Goal: Transaction & Acquisition: Purchase product/service

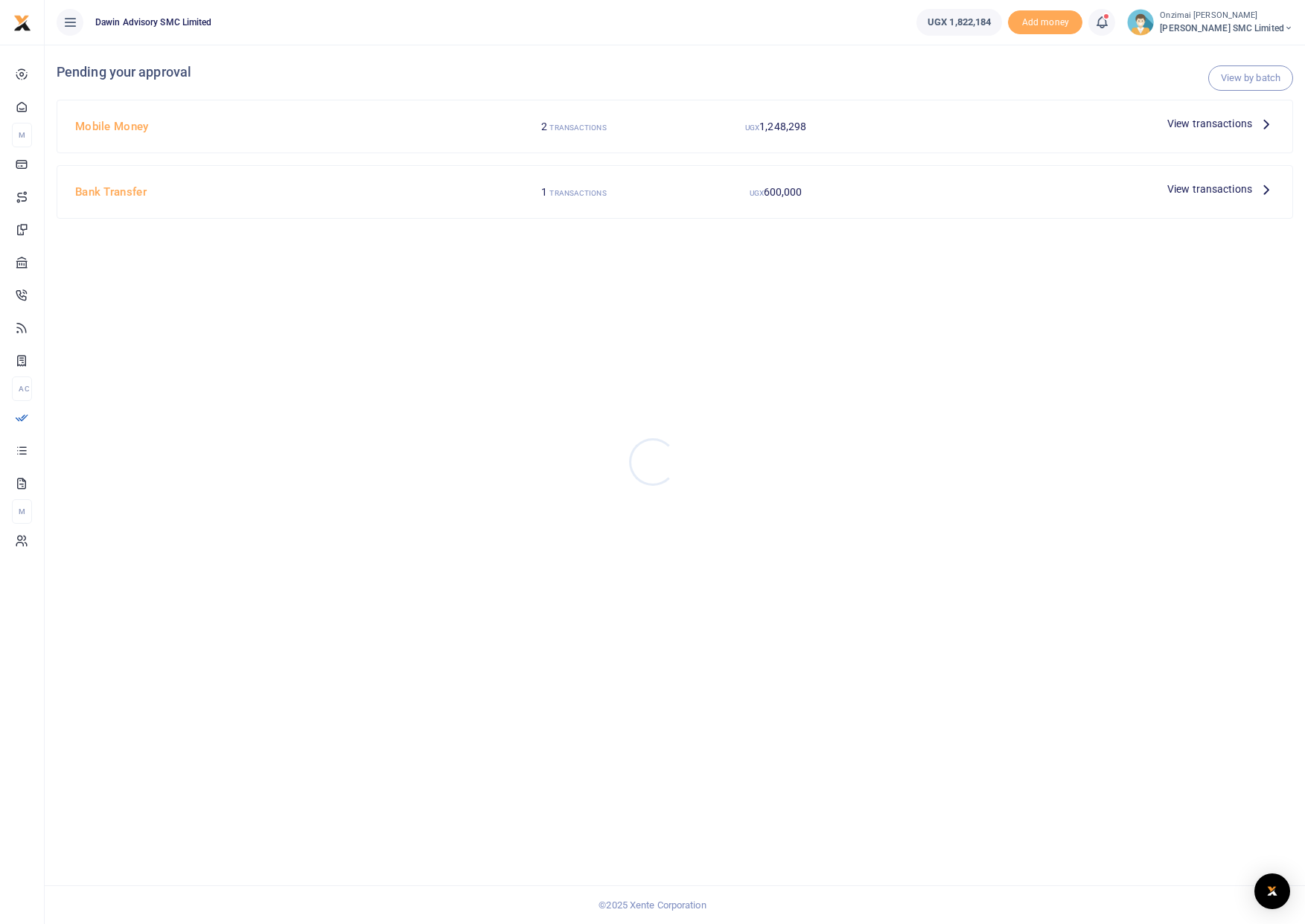
click at [552, 125] on div at bounding box center [652, 462] width 1305 height 924
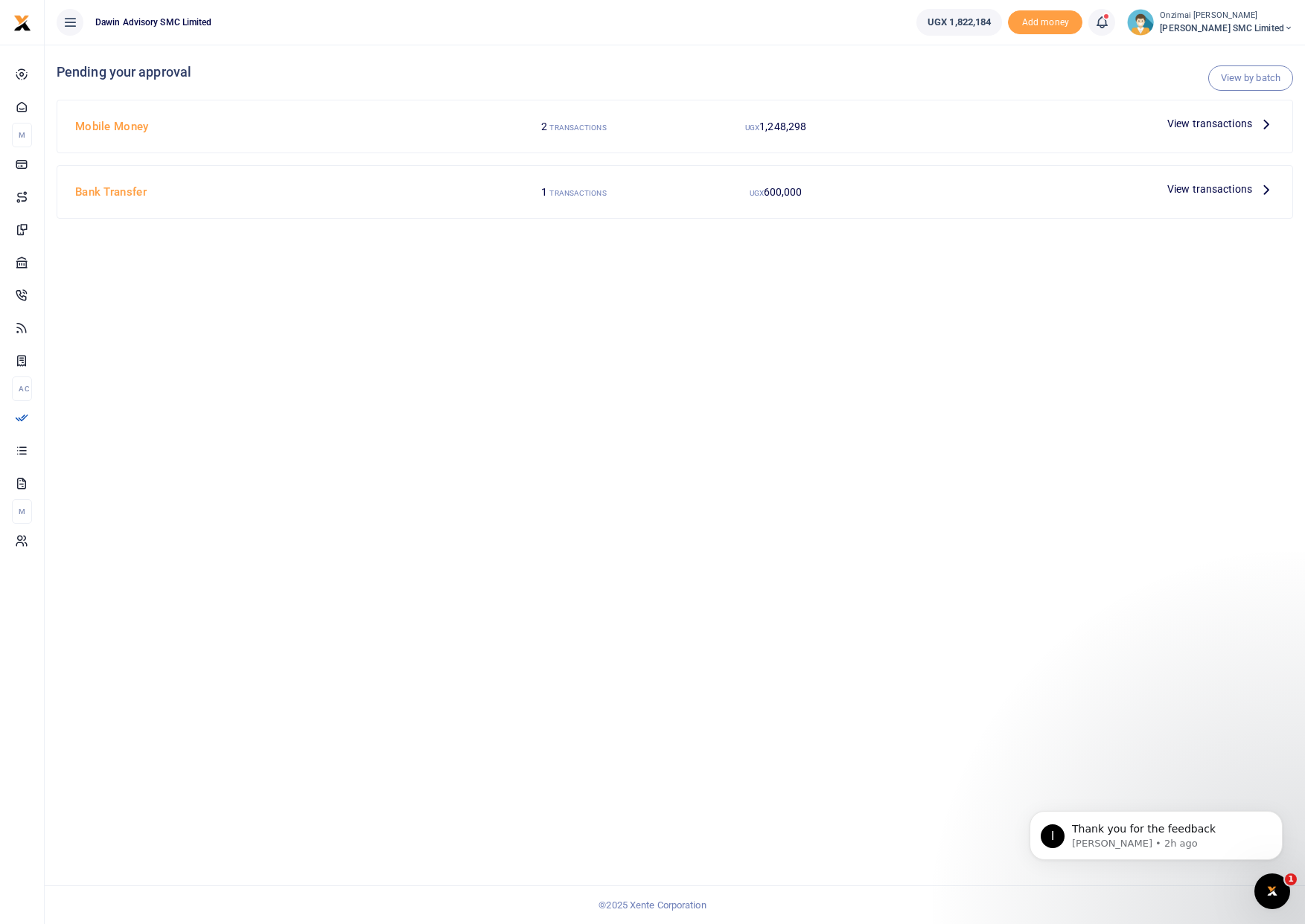
click at [554, 127] on small "TRANSACTIONS" at bounding box center [577, 128] width 57 height 8
click at [1268, 882] on icon "Open Intercom Messenger" at bounding box center [1273, 892] width 25 height 25
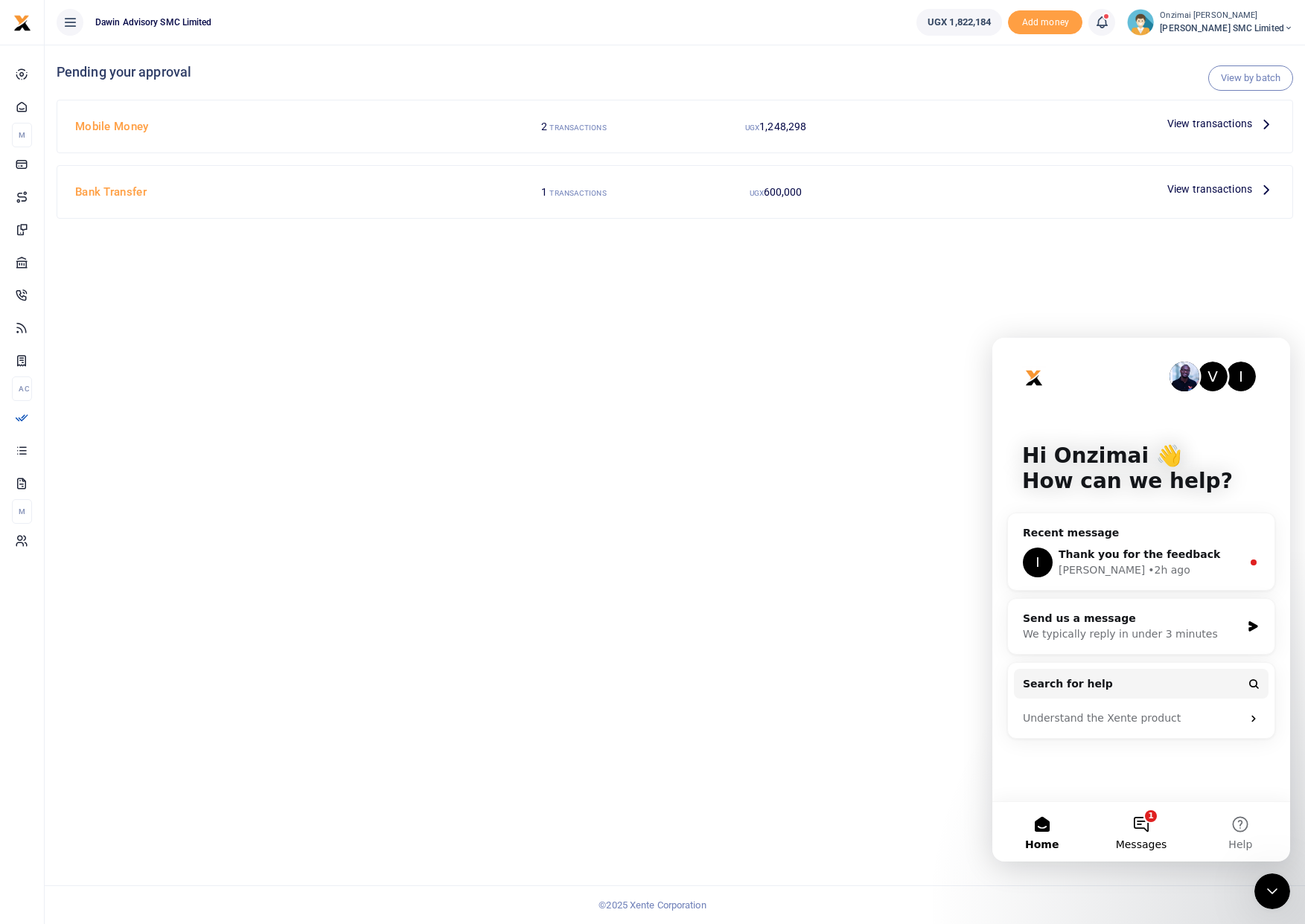
click at [1151, 828] on button "1 Messages" at bounding box center [1140, 833] width 99 height 60
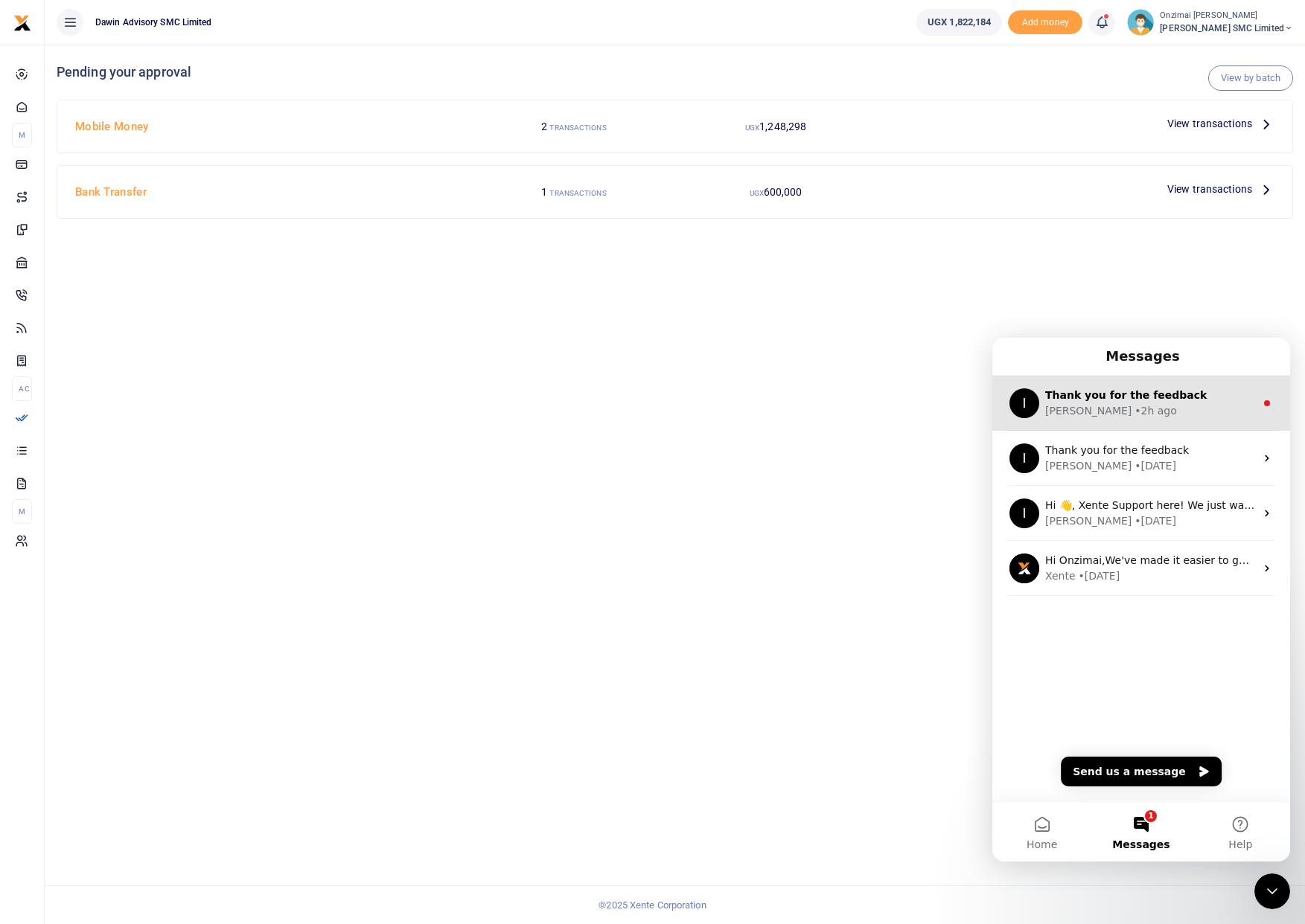
click at [1127, 413] on div "Ibrahim • 2h ago" at bounding box center [1149, 411] width 210 height 16
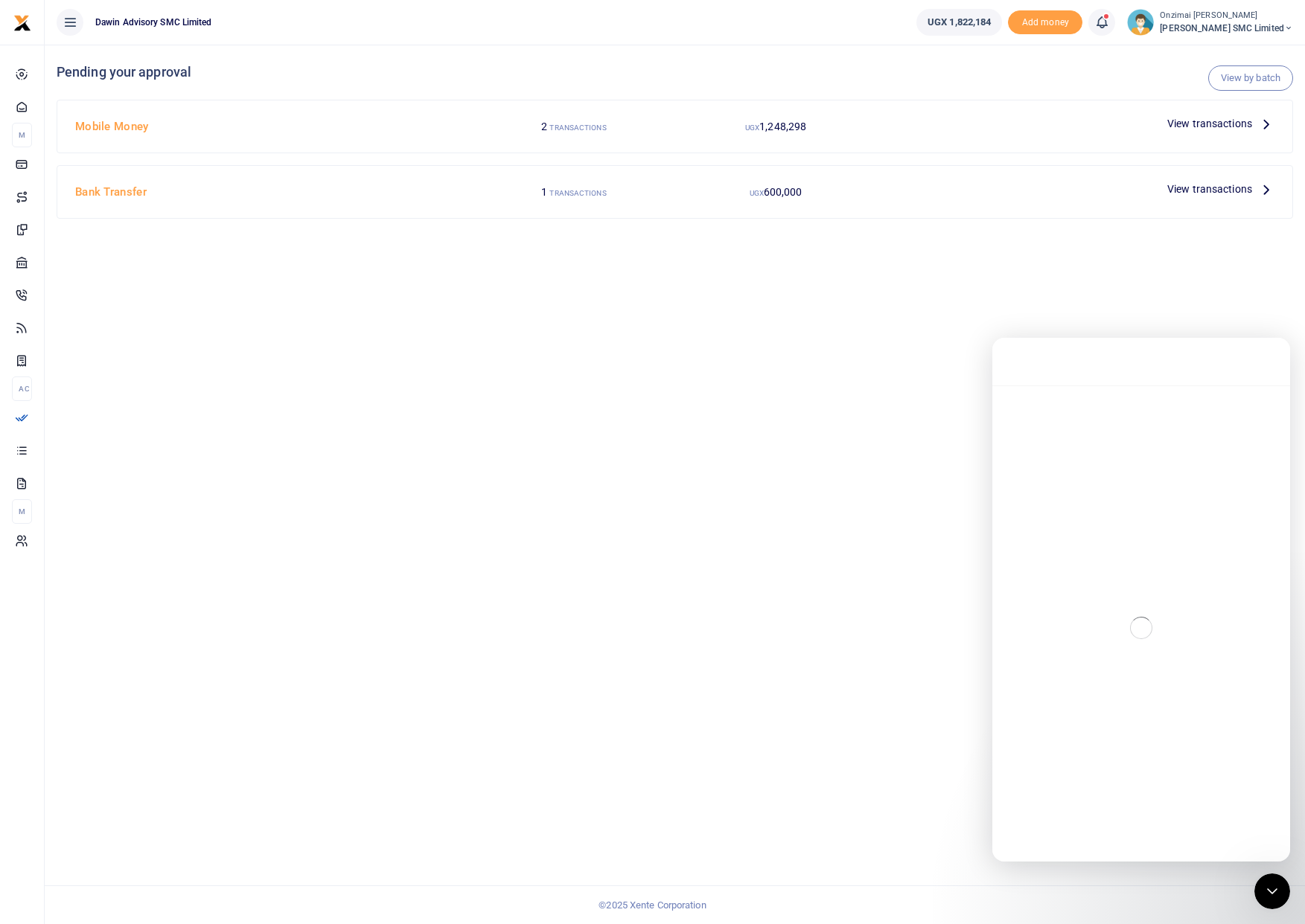
scroll to position [2, 0]
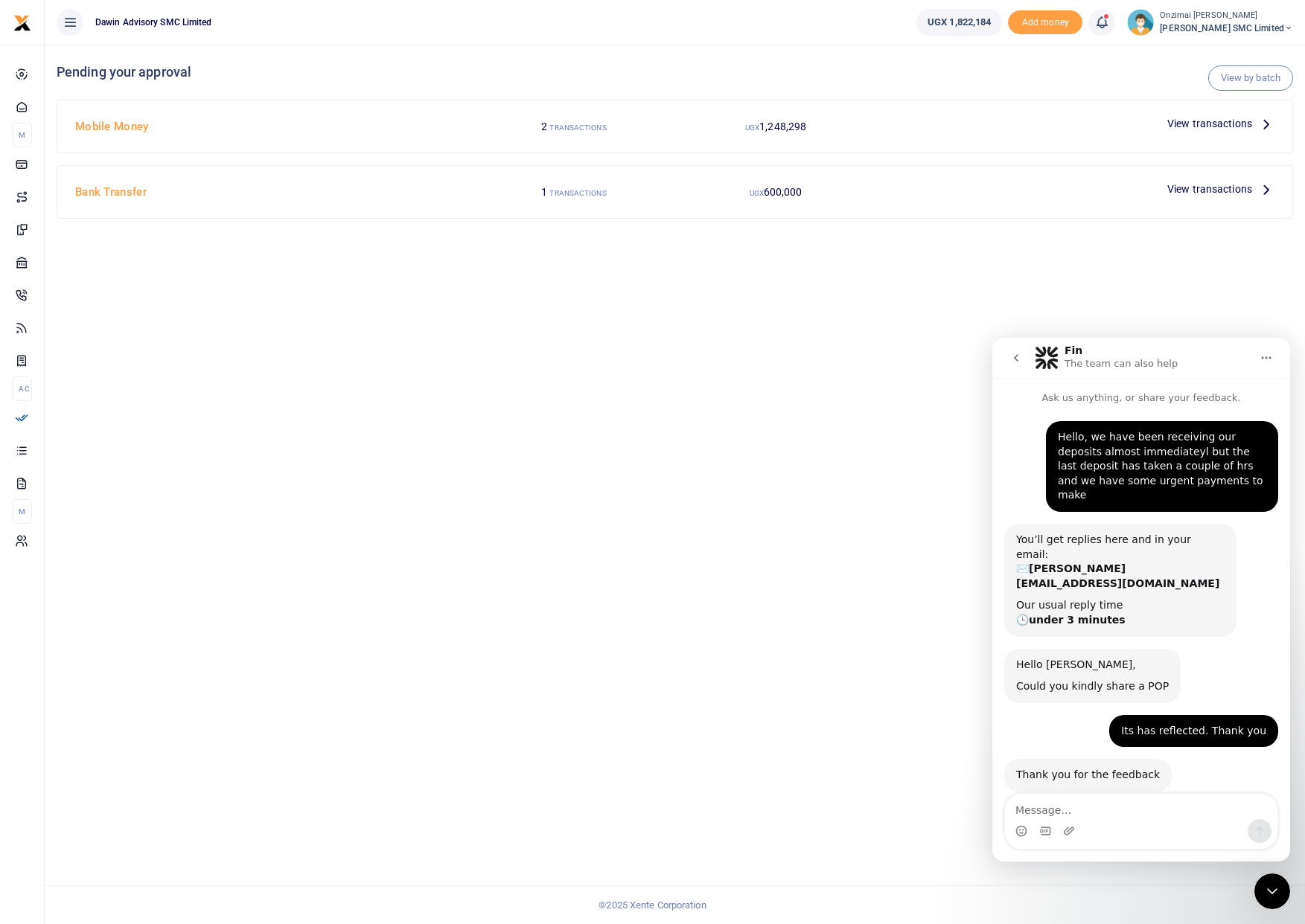
click at [1272, 901] on div "Close Intercom Messenger" at bounding box center [1272, 892] width 36 height 36
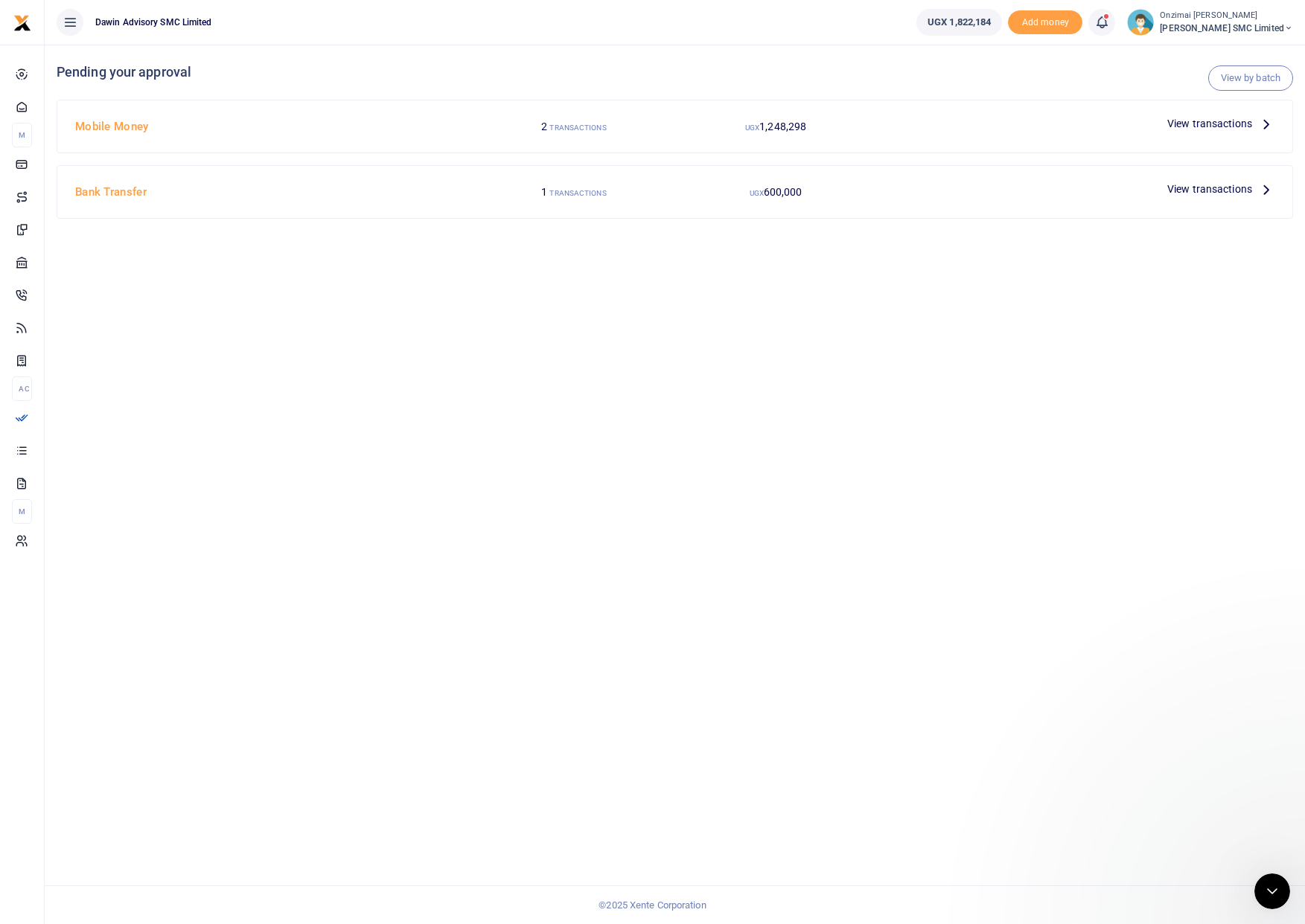
scroll to position [0, 0]
click at [1187, 116] on span "View transactions" at bounding box center [1209, 124] width 85 height 17
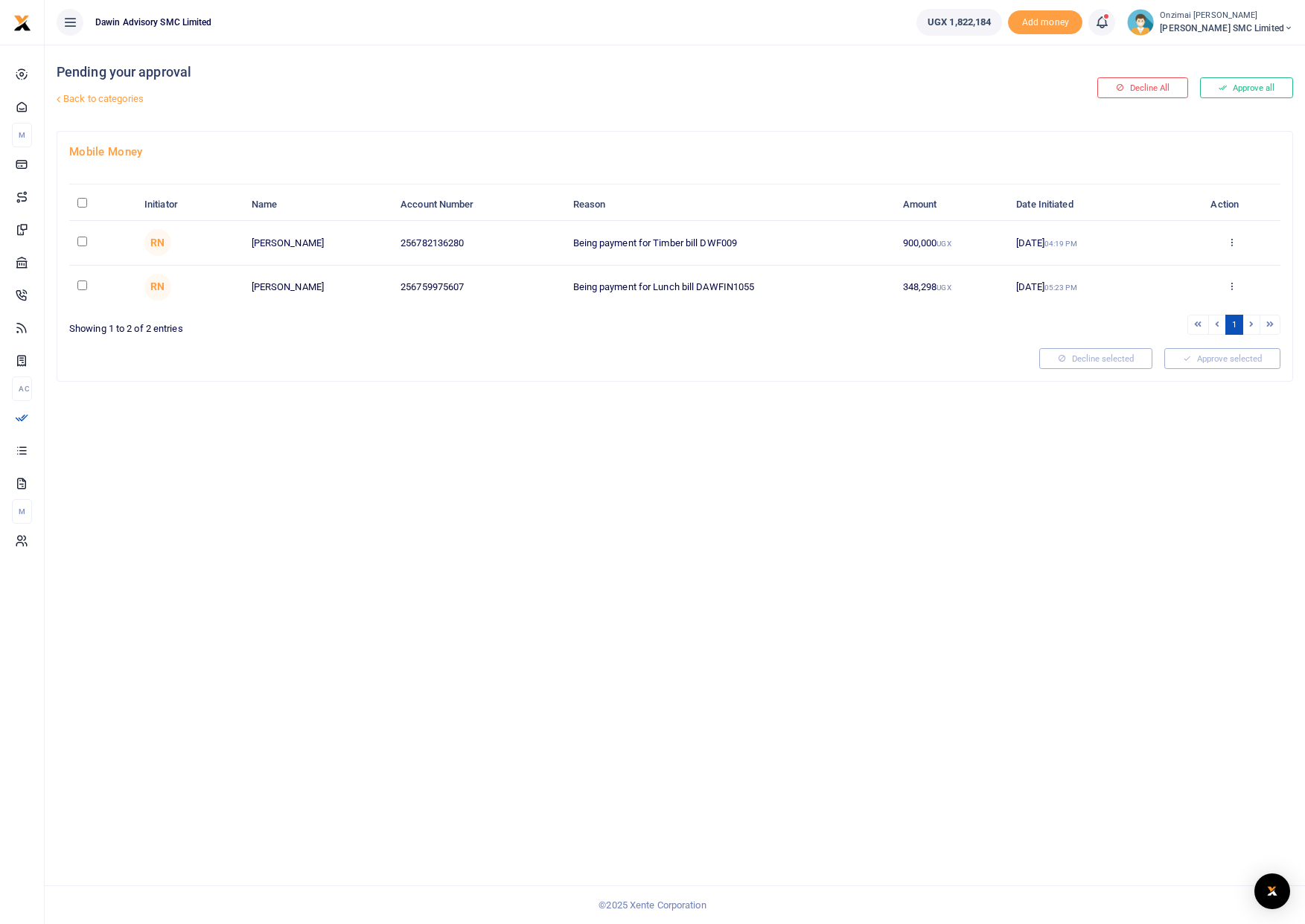
click at [82, 244] on input "checkbox" at bounding box center [82, 242] width 10 height 10
checkbox input "true"
click at [1172, 366] on button "Approve selected (1)" at bounding box center [1217, 358] width 126 height 21
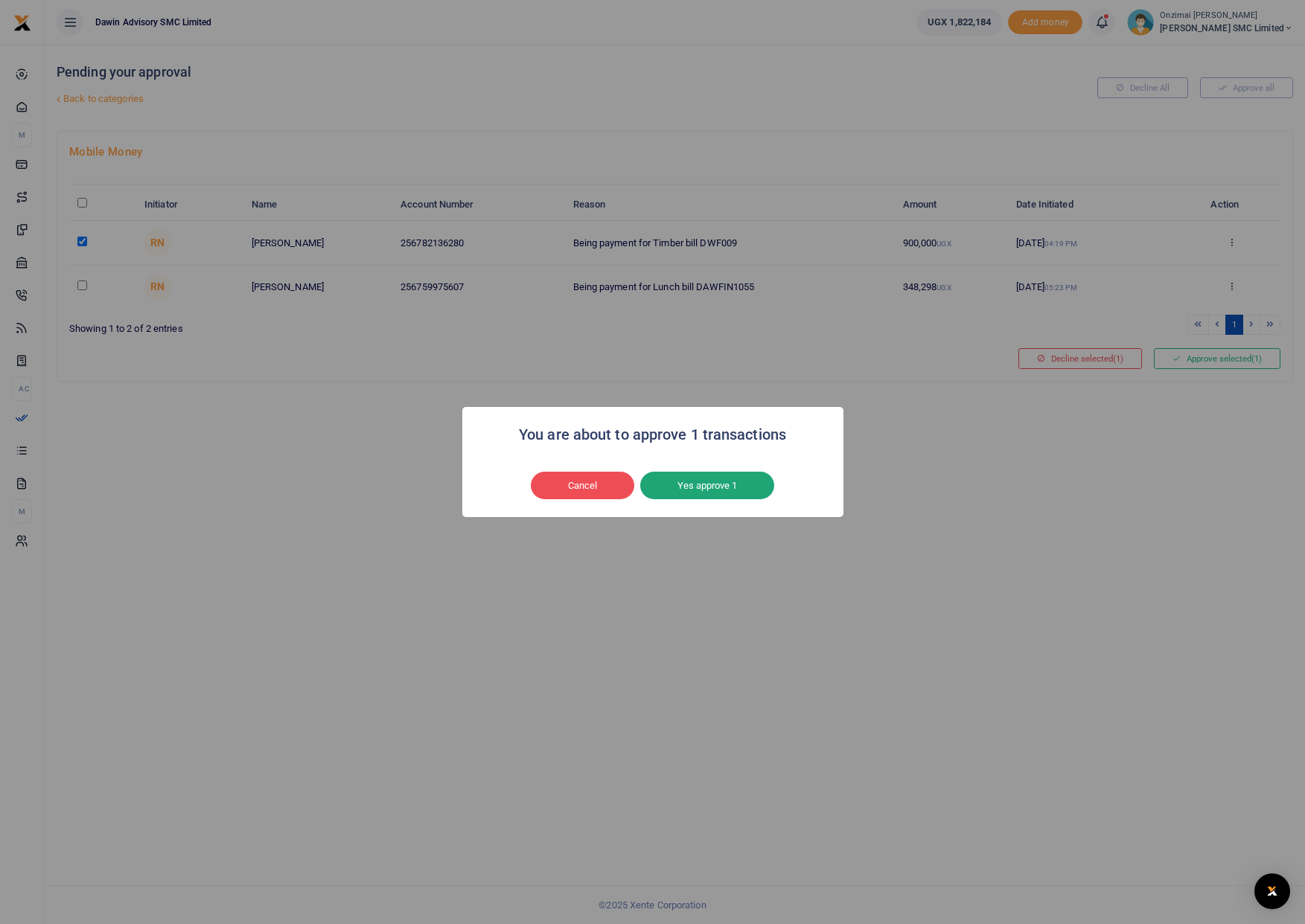
click at [713, 493] on button "Yes approve 1" at bounding box center [707, 486] width 134 height 28
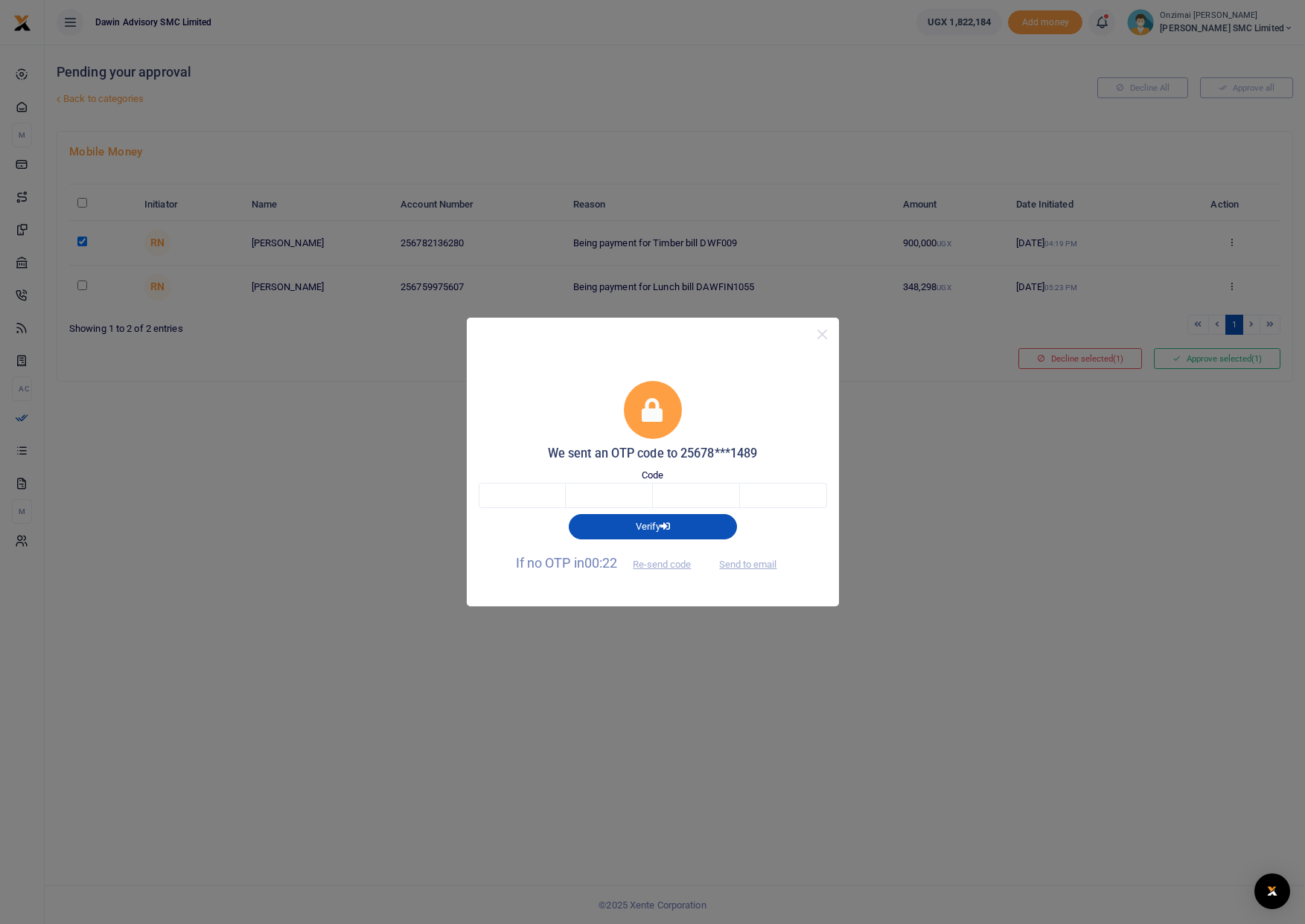
click at [736, 567] on span "Send to email" at bounding box center [747, 563] width 82 height 16
click at [754, 559] on button "Send to email" at bounding box center [747, 564] width 82 height 25
click at [569, 503] on input "text" at bounding box center [609, 496] width 87 height 25
click at [551, 499] on input "text" at bounding box center [522, 496] width 87 height 25
type input "9"
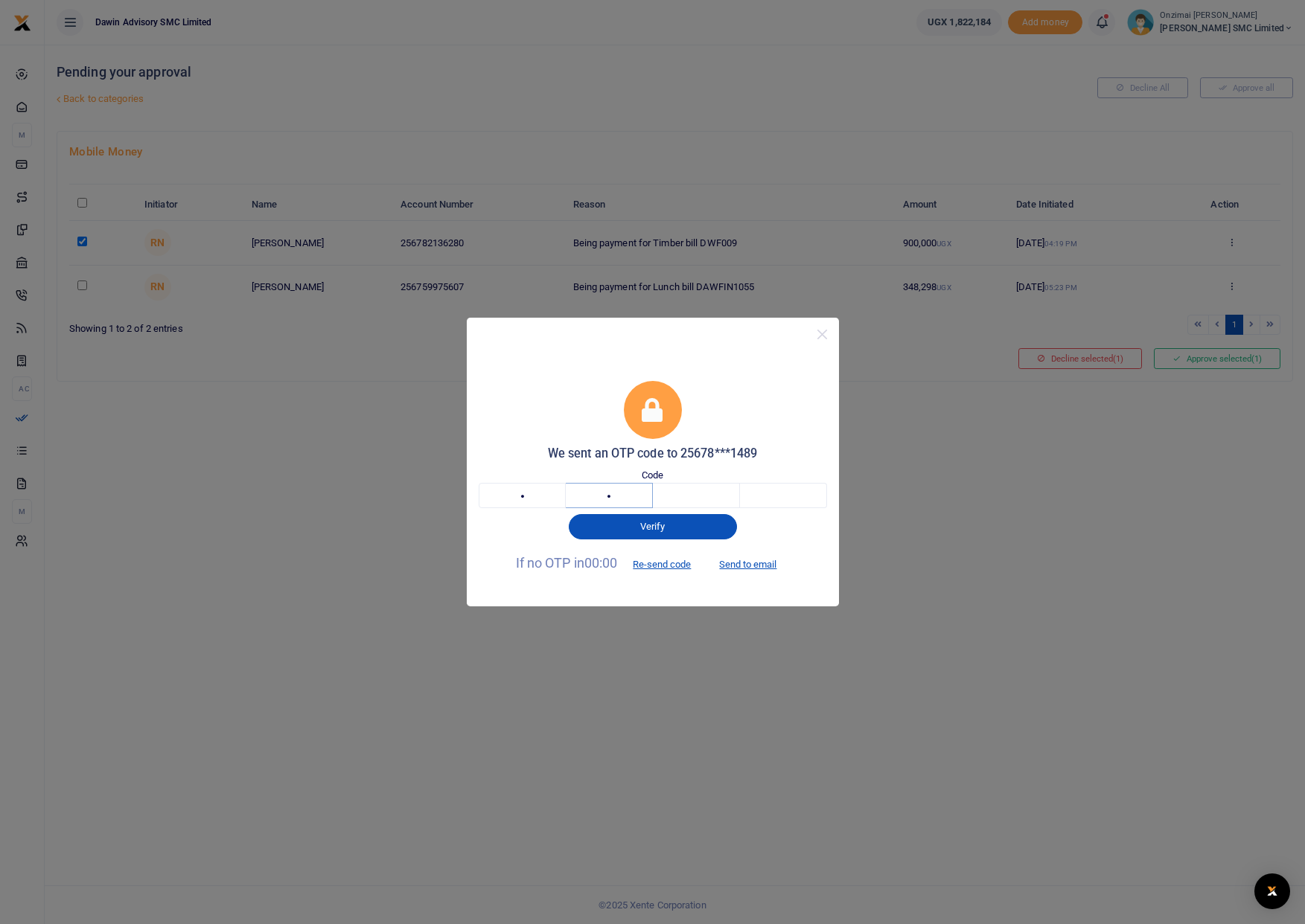
type input "7"
type input "6"
type input "4"
click at [742, 565] on button "Send to email" at bounding box center [747, 564] width 82 height 25
click at [523, 499] on input "9" at bounding box center [522, 496] width 87 height 25
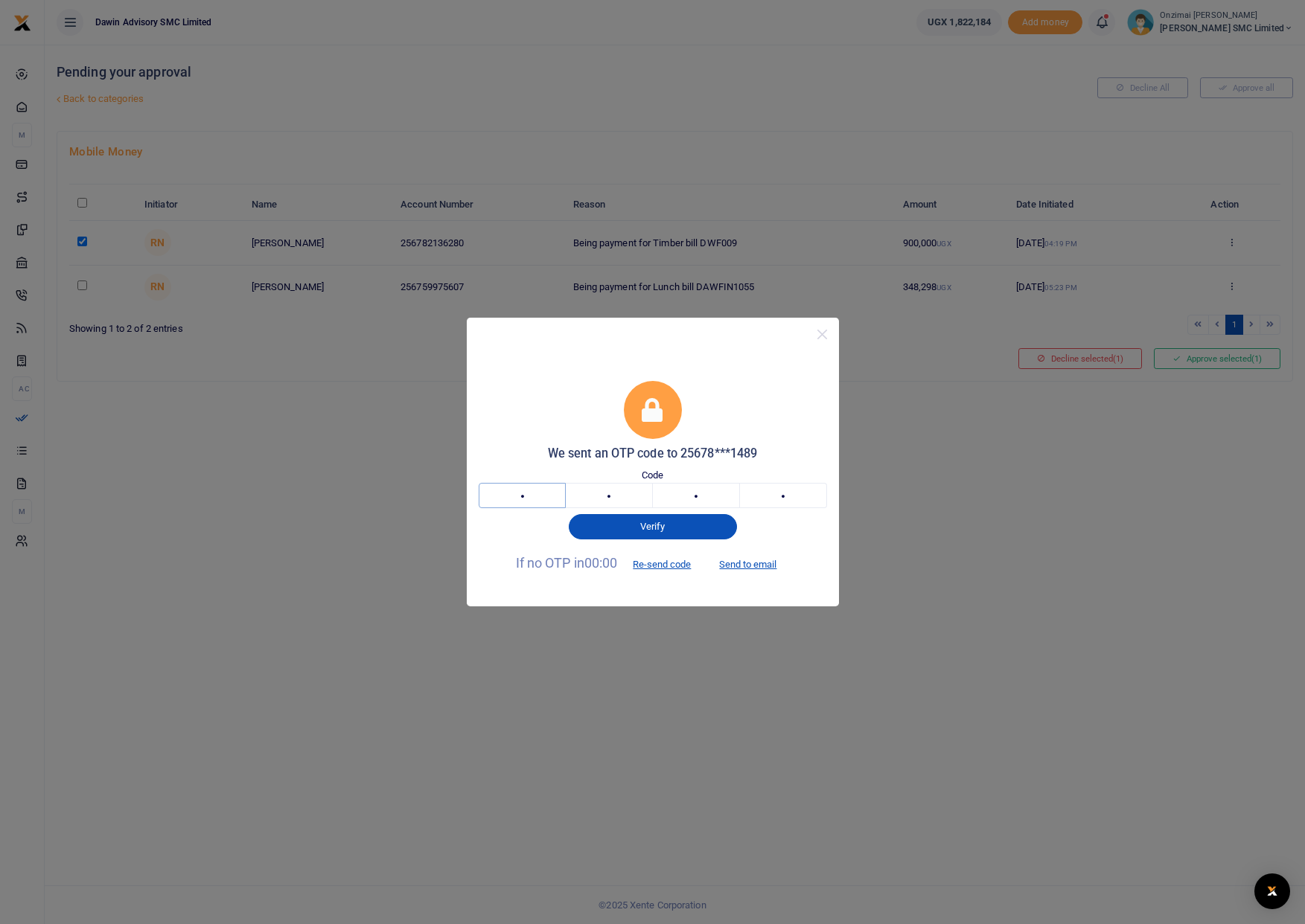
drag, startPoint x: 506, startPoint y: 499, endPoint x: 788, endPoint y: 487, distance: 282.3
click at [788, 487] on div "9 7 6 4" at bounding box center [652, 496] width 348 height 25
click at [793, 497] on input "4" at bounding box center [783, 496] width 87 height 25
type input "4"
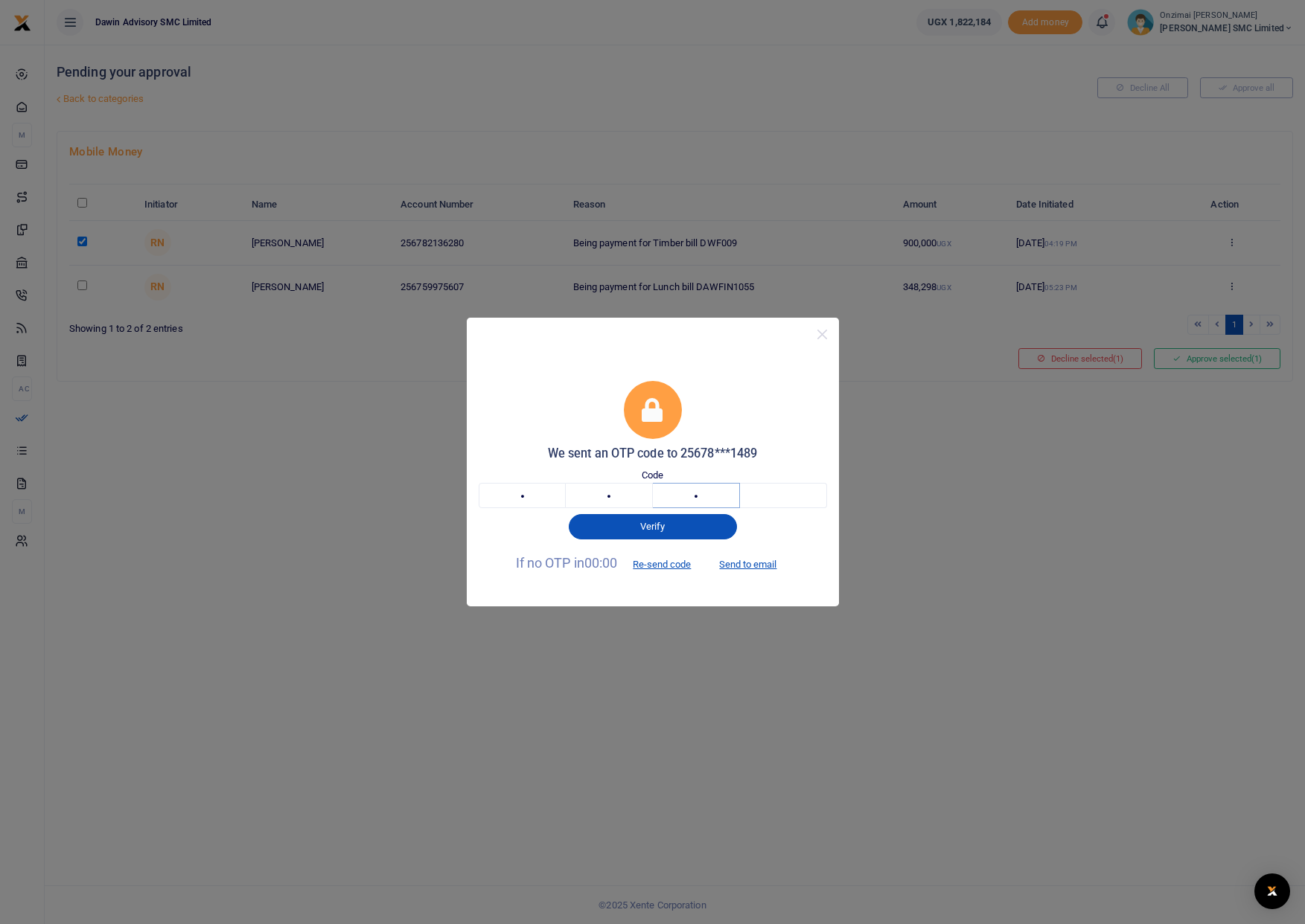
type input "1"
type input "7"
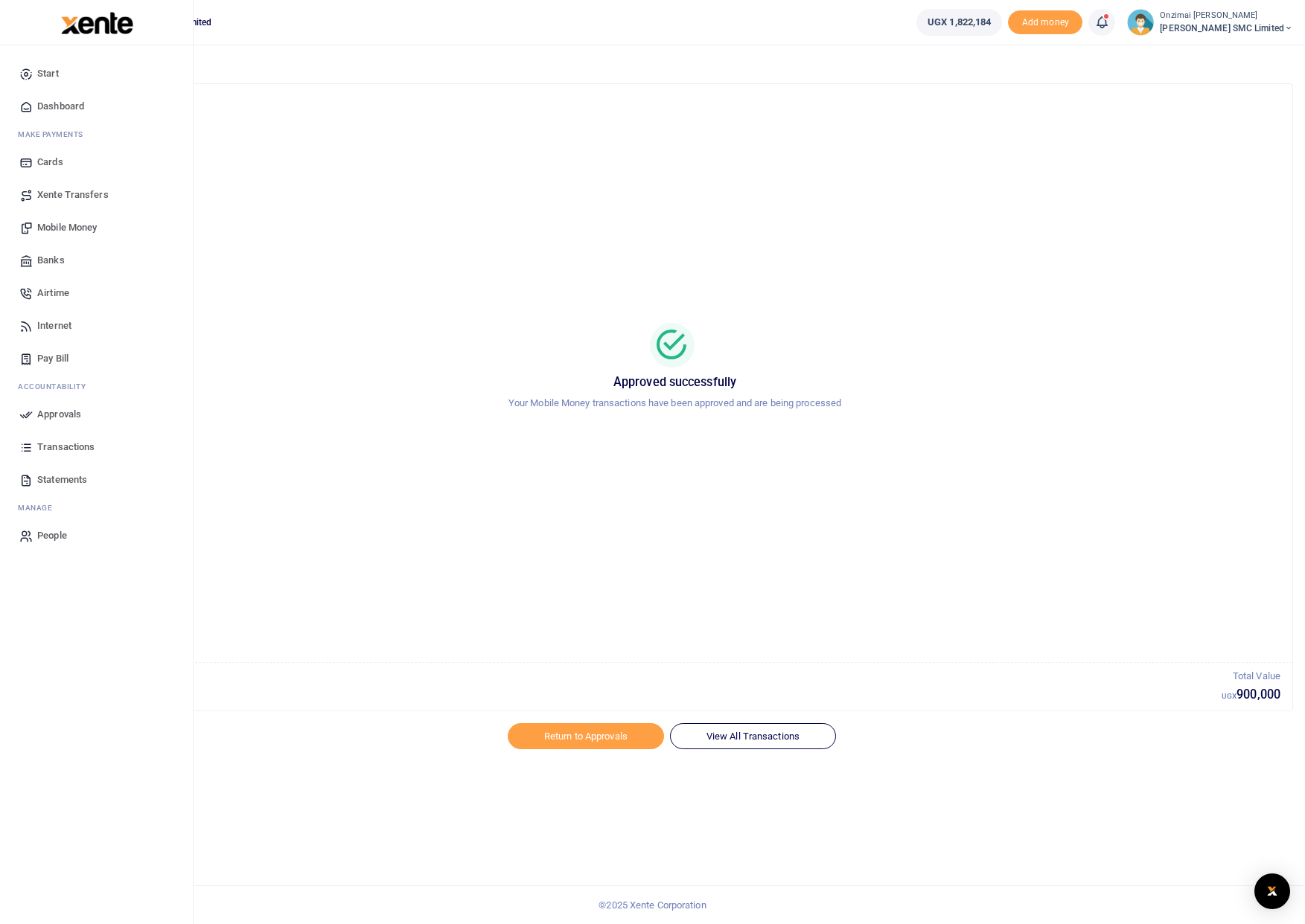
click at [44, 106] on span "Dashboard" at bounding box center [61, 106] width 47 height 15
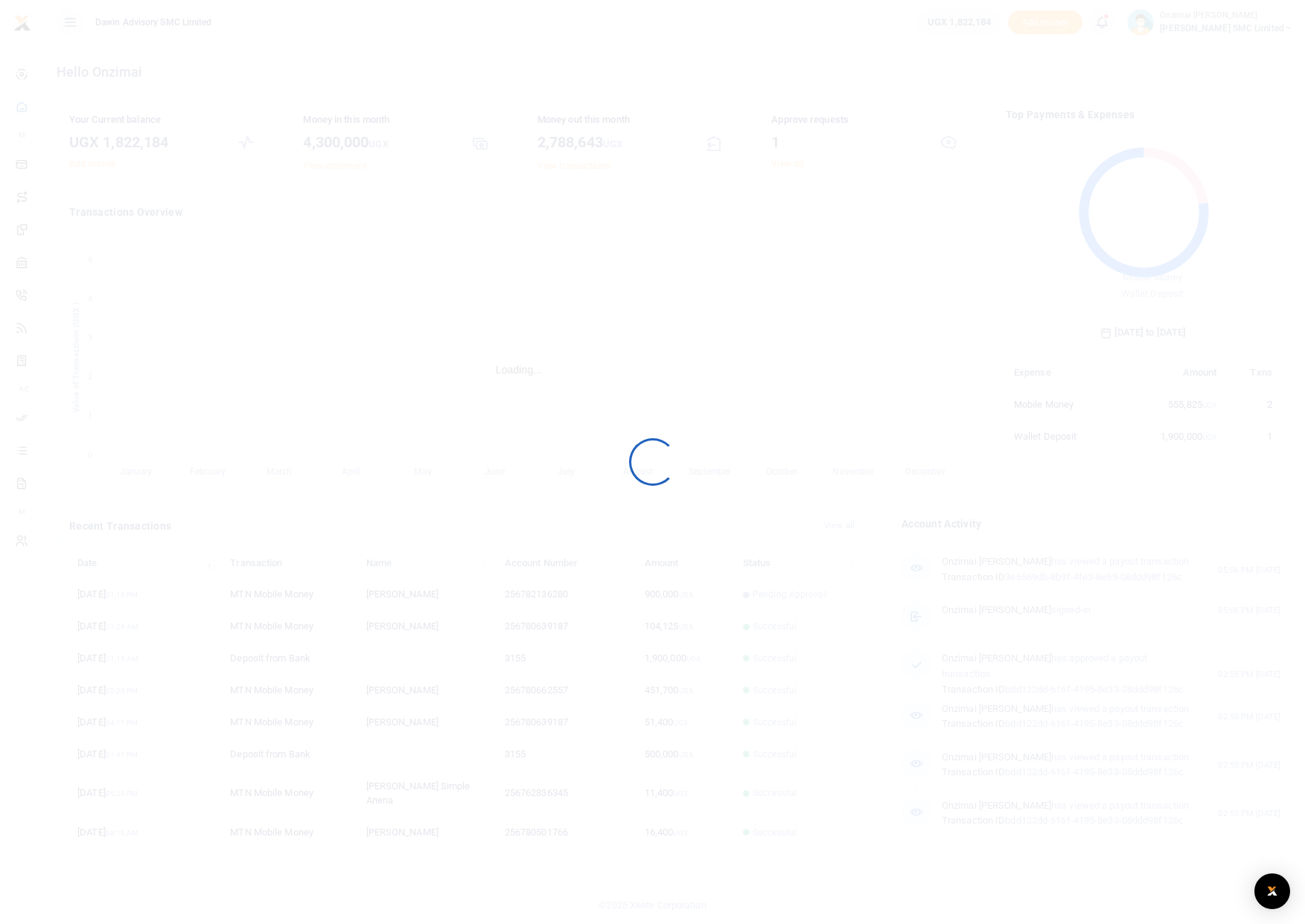
scroll to position [12, 12]
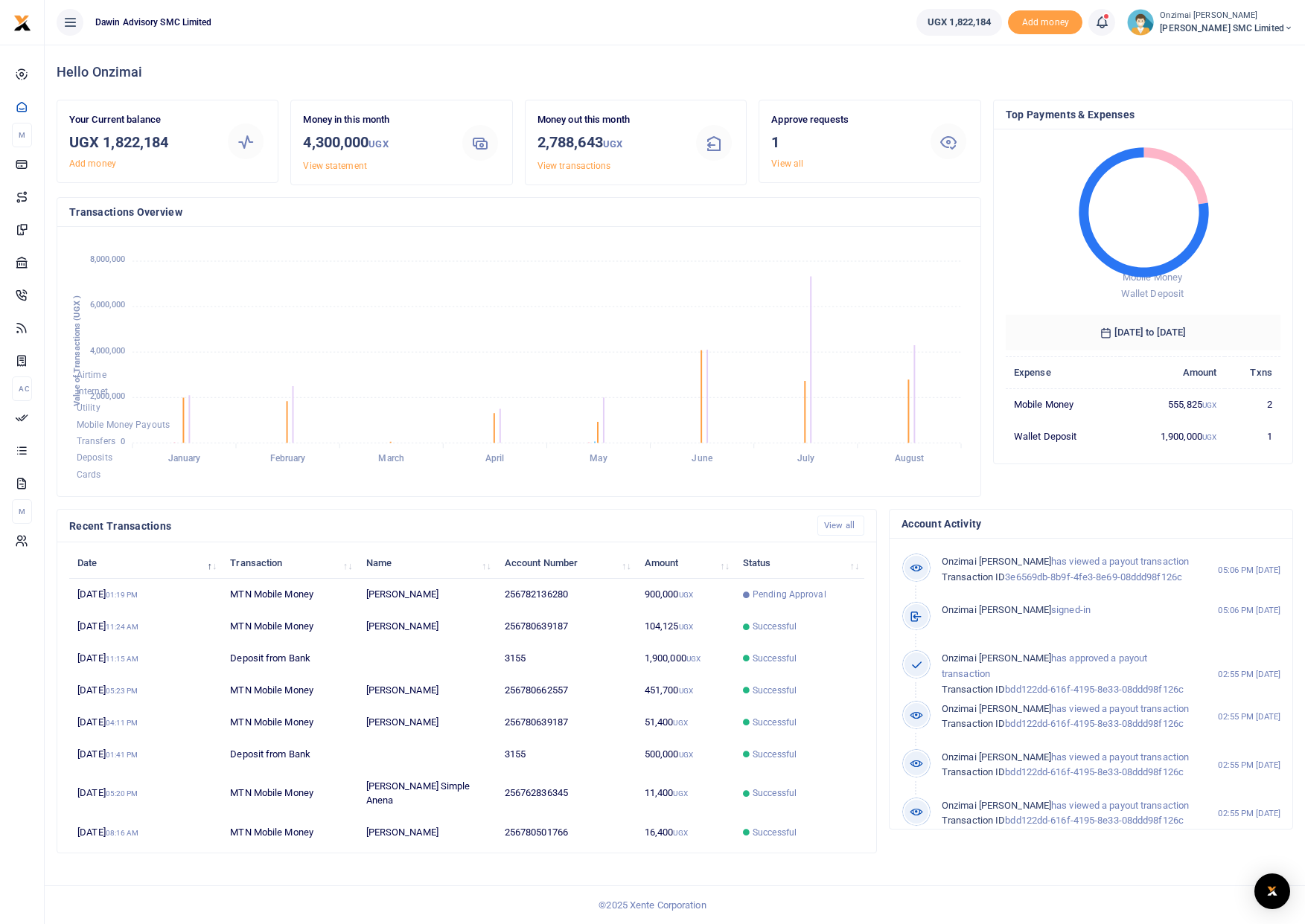
click at [1105, 27] on icon at bounding box center [1101, 22] width 15 height 17
click at [1007, 112] on small "You have 3 awaiting for your to act on" at bounding box center [1009, 111] width 144 height 11
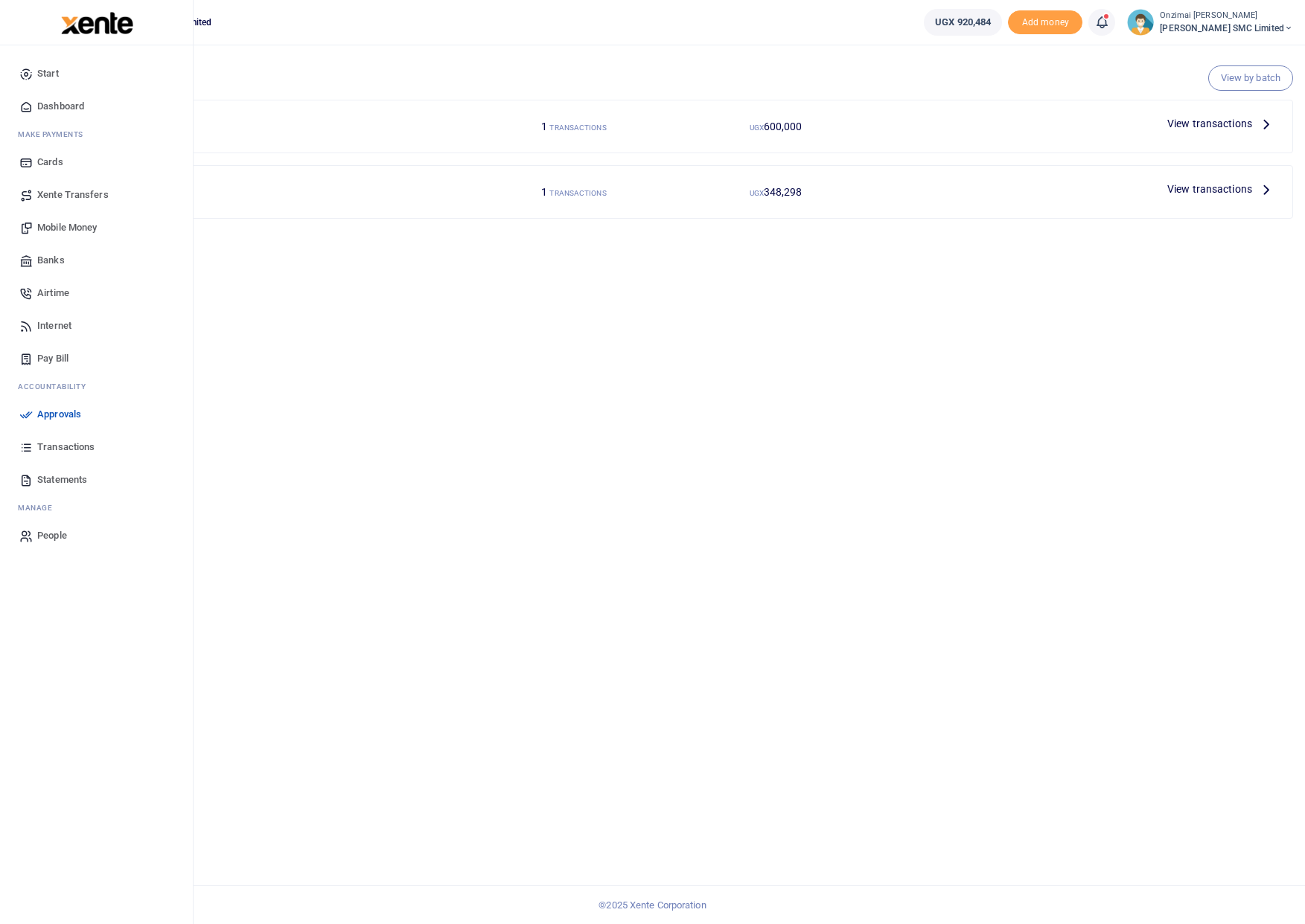
click at [54, 226] on span "Mobile Money" at bounding box center [67, 228] width 60 height 15
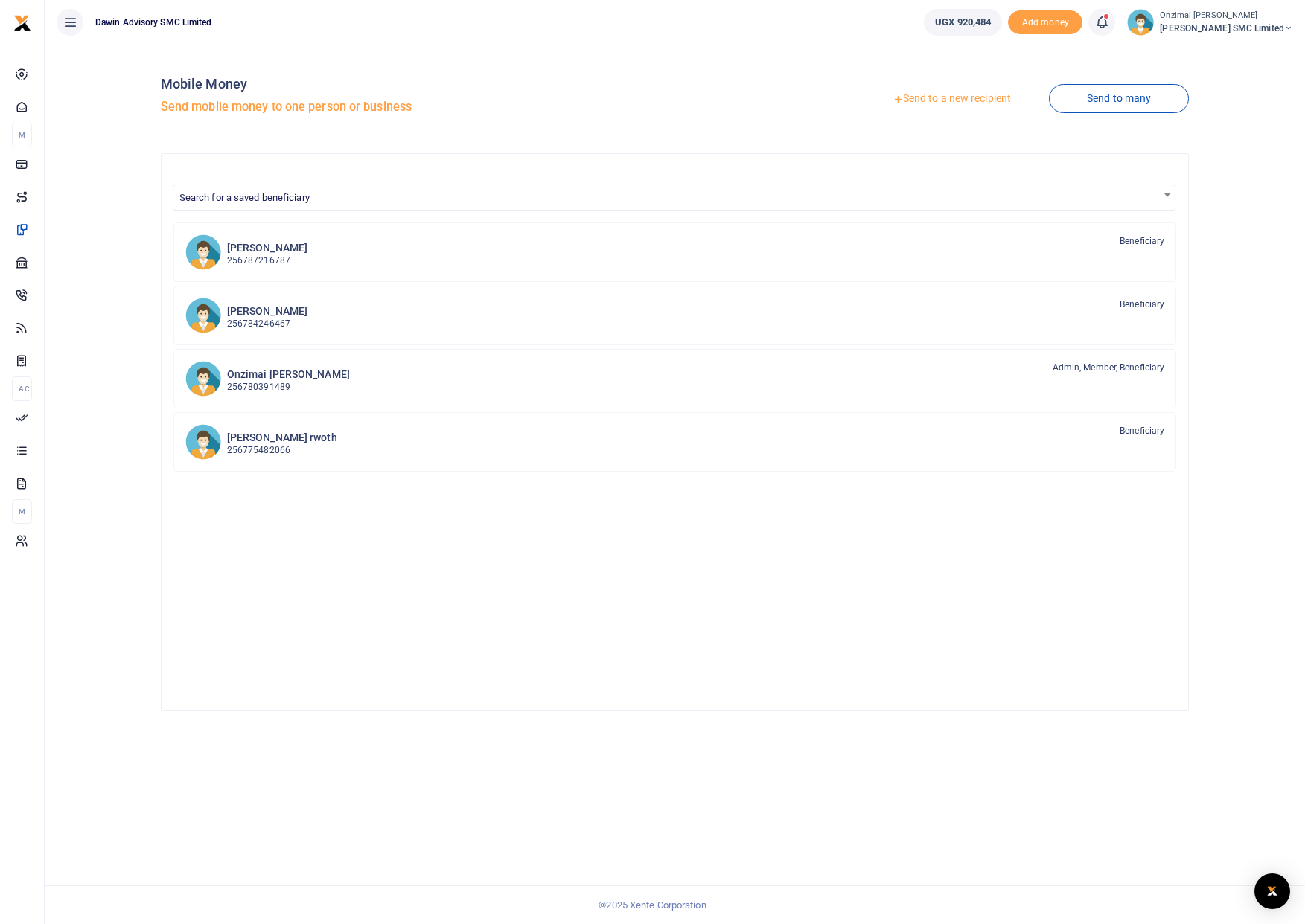
click at [311, 198] on span "Search for a saved beneficiary" at bounding box center [675, 197] width 1002 height 23
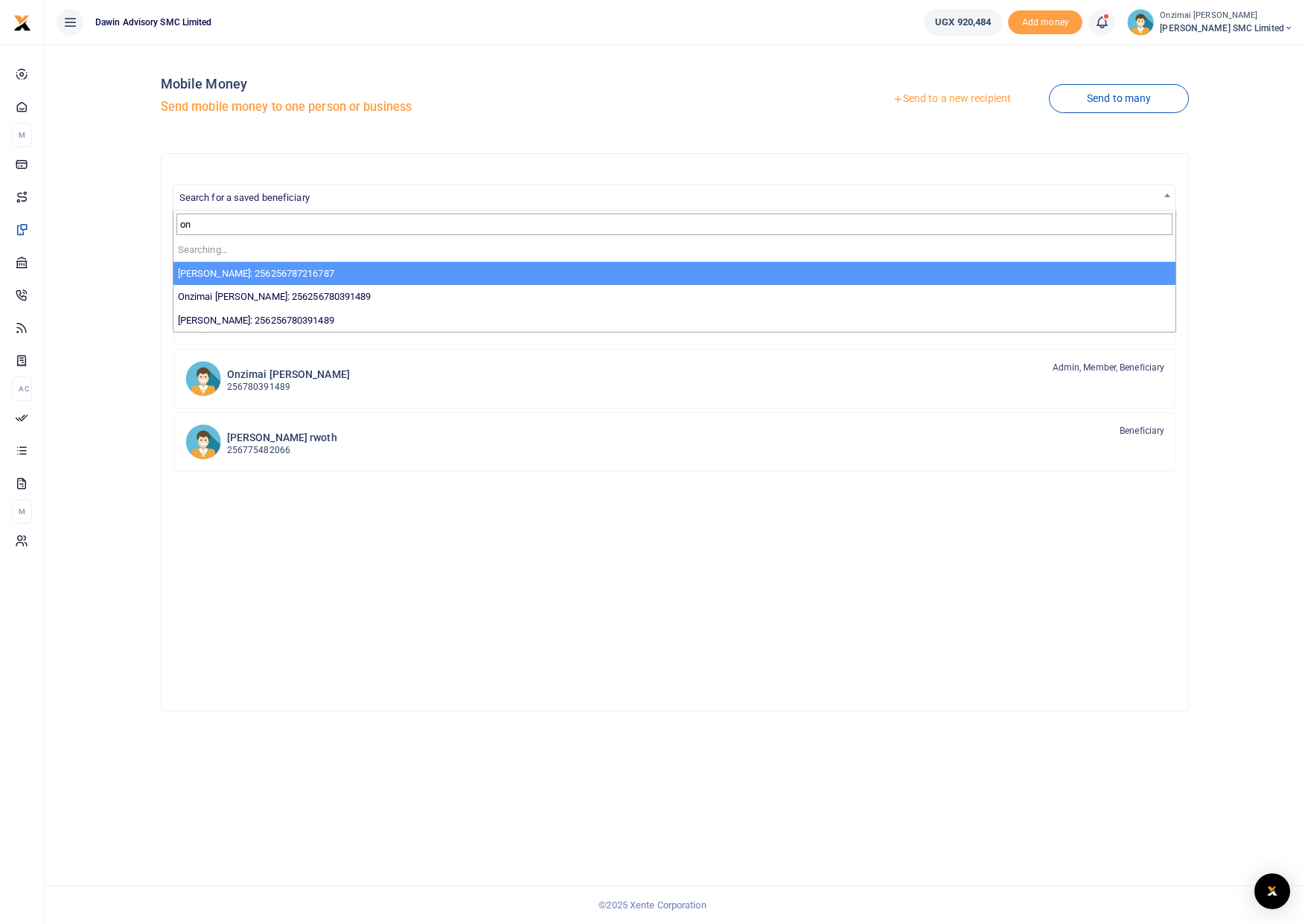
type input "o"
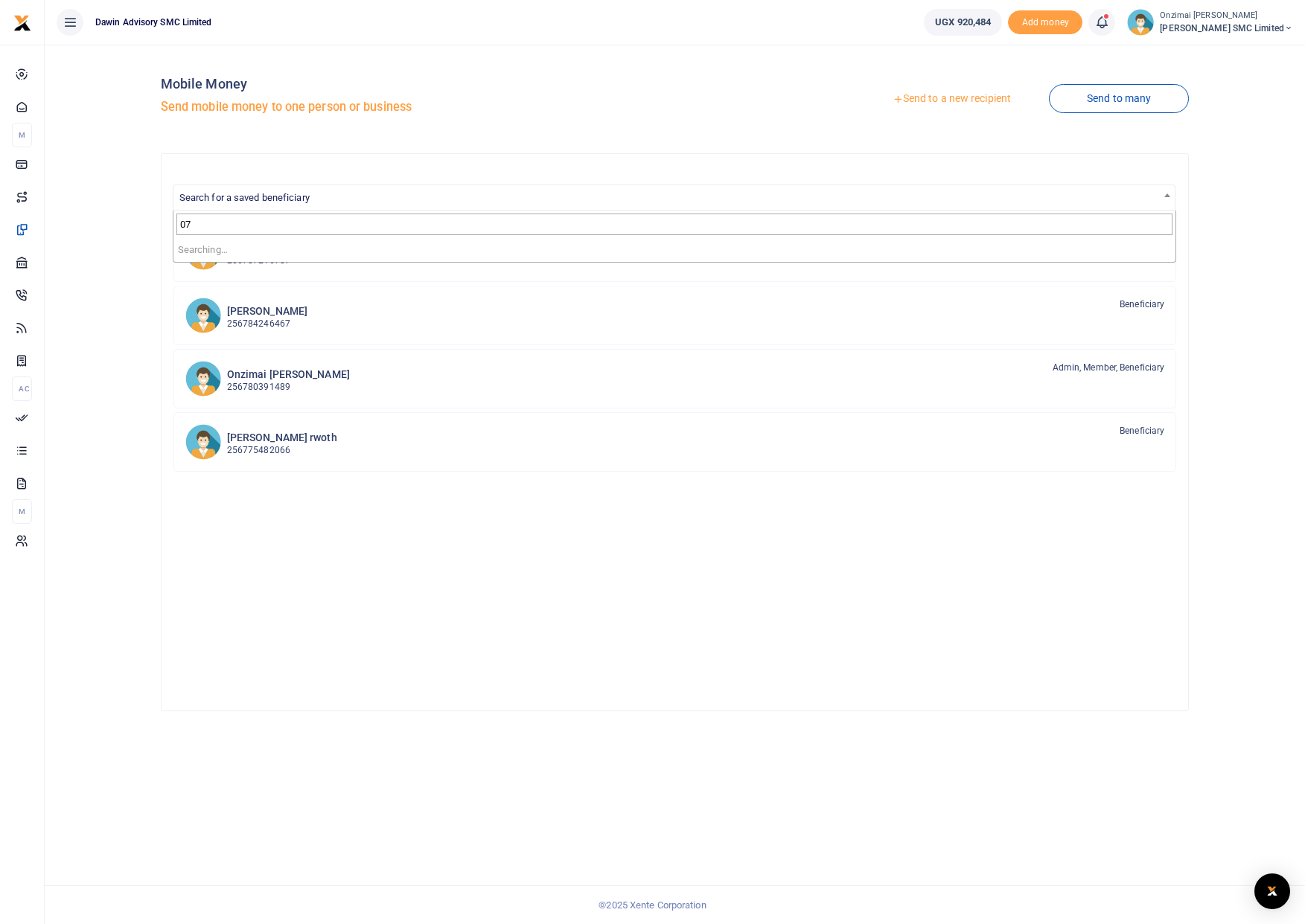
type input "0"
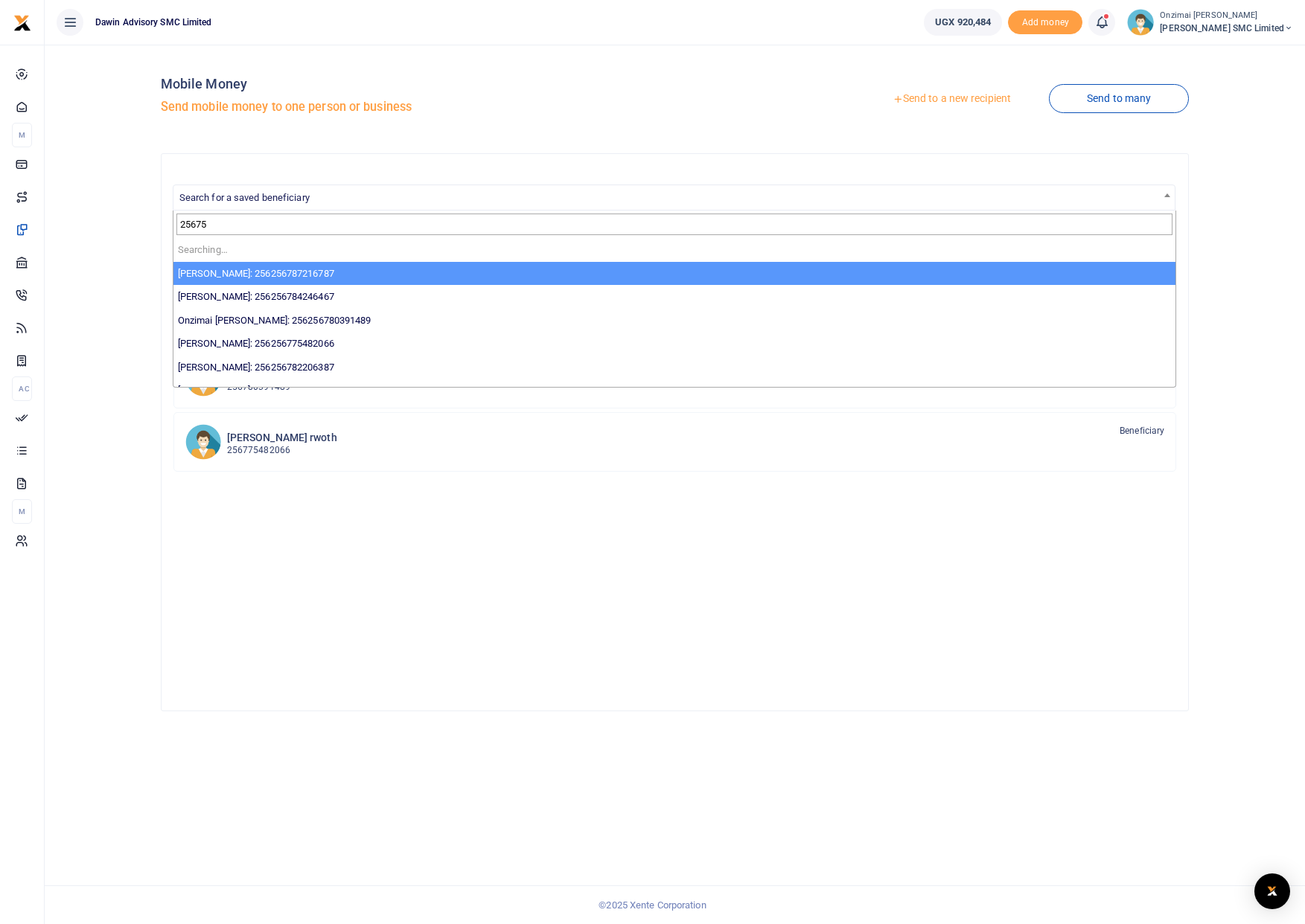
type input "256750"
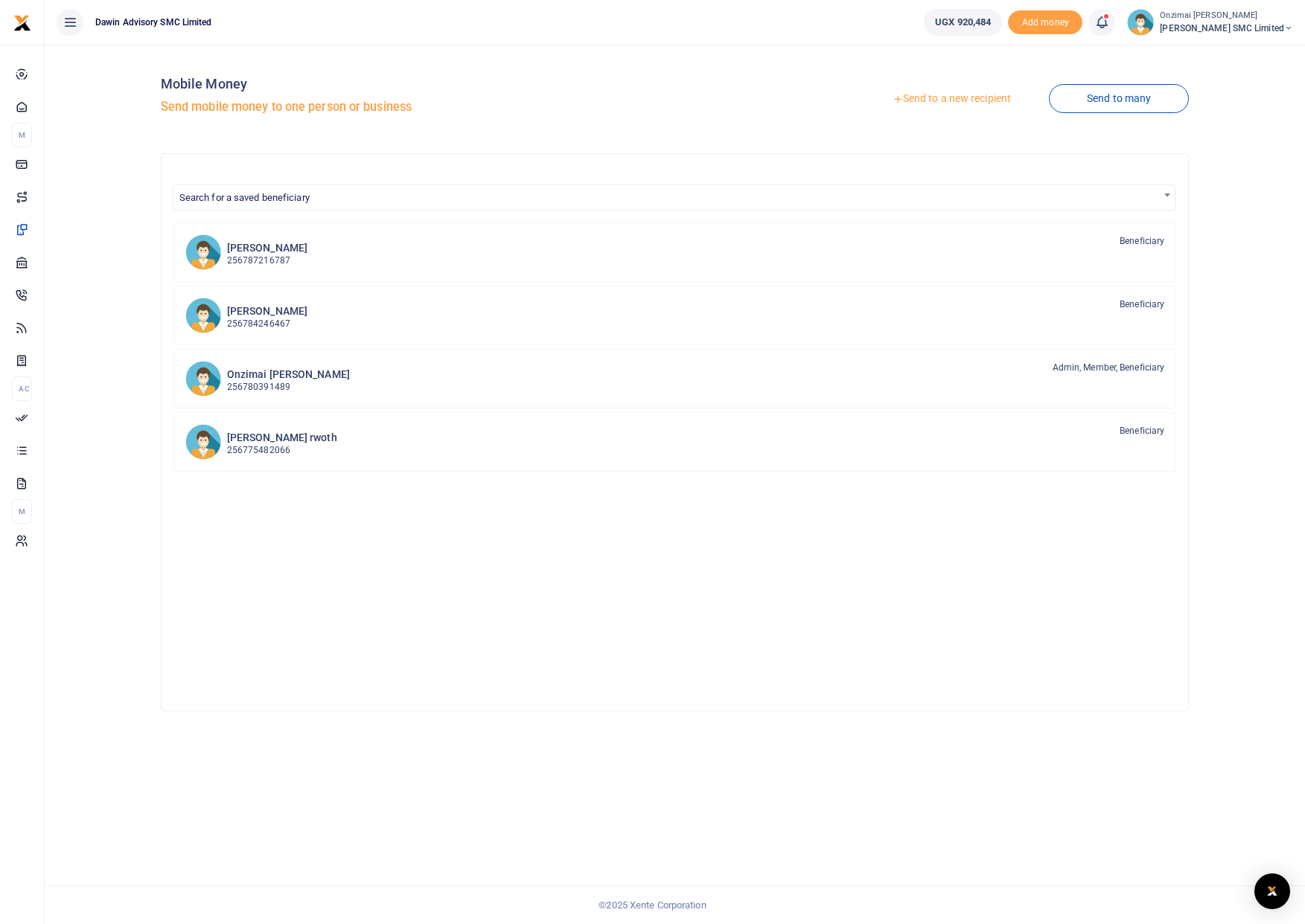
click at [940, 109] on link "Send to a new recipient" at bounding box center [952, 99] width 195 height 27
click at [939, 101] on link "Send to a new recipient" at bounding box center [952, 99] width 195 height 27
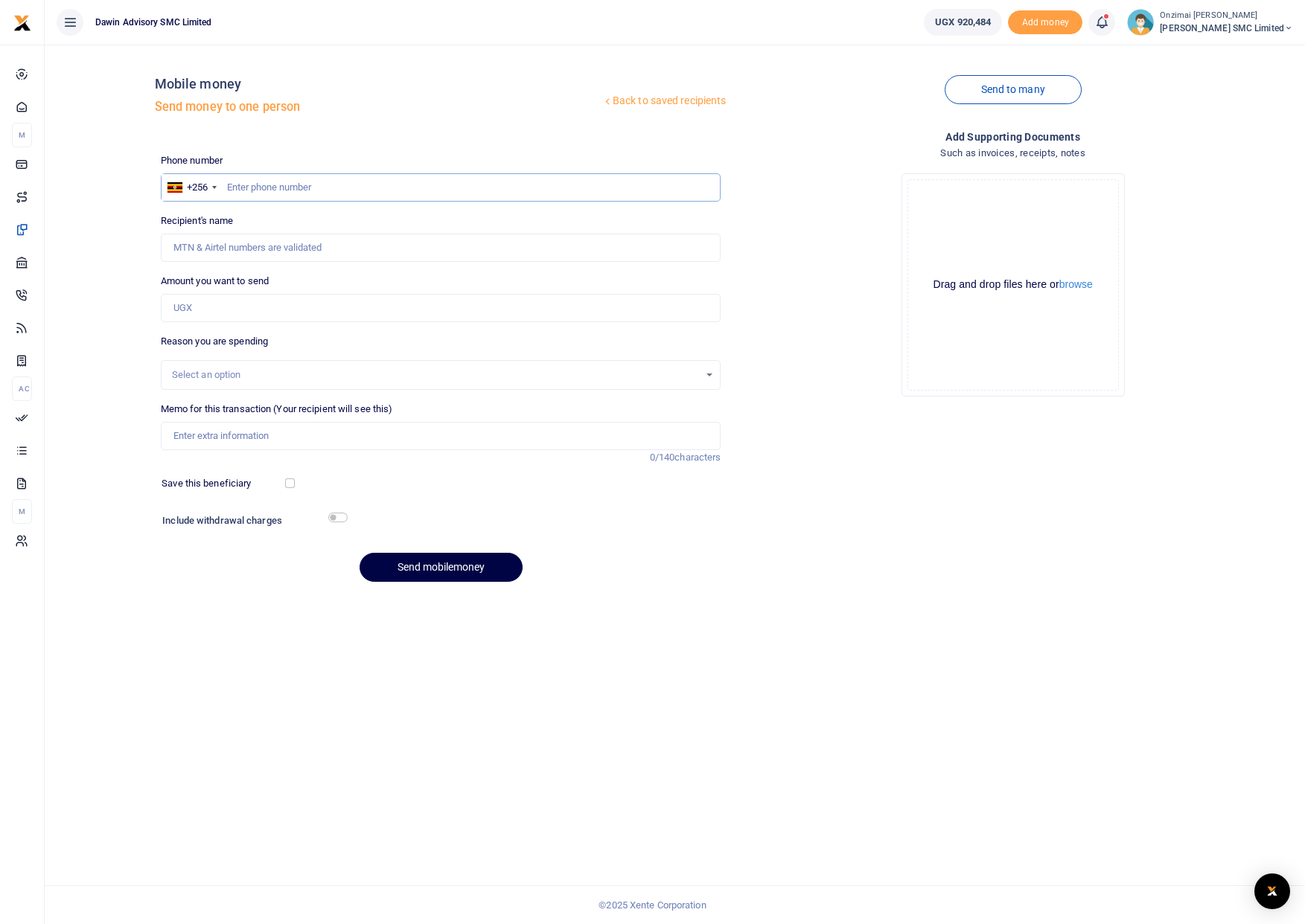
click at [269, 186] on input "text" at bounding box center [441, 188] width 561 height 28
type input "750300290"
click at [226, 317] on input "Amount you want to send" at bounding box center [441, 308] width 561 height 28
type input "Fredrick Onzimai"
type input "N"
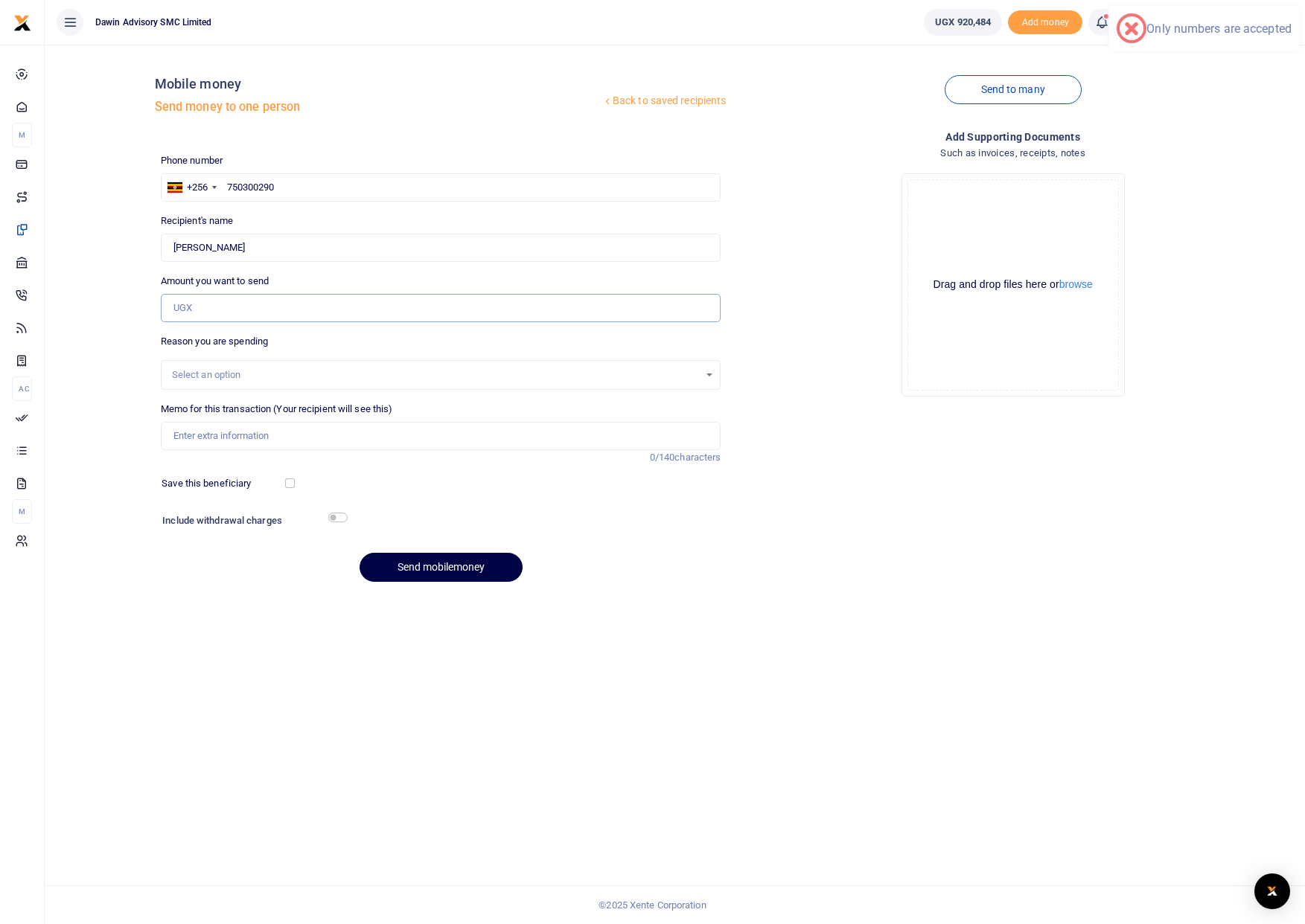
type input "0"
type input "1"
type input "200,000"
click at [195, 370] on div "Select an option" at bounding box center [436, 375] width 527 height 15
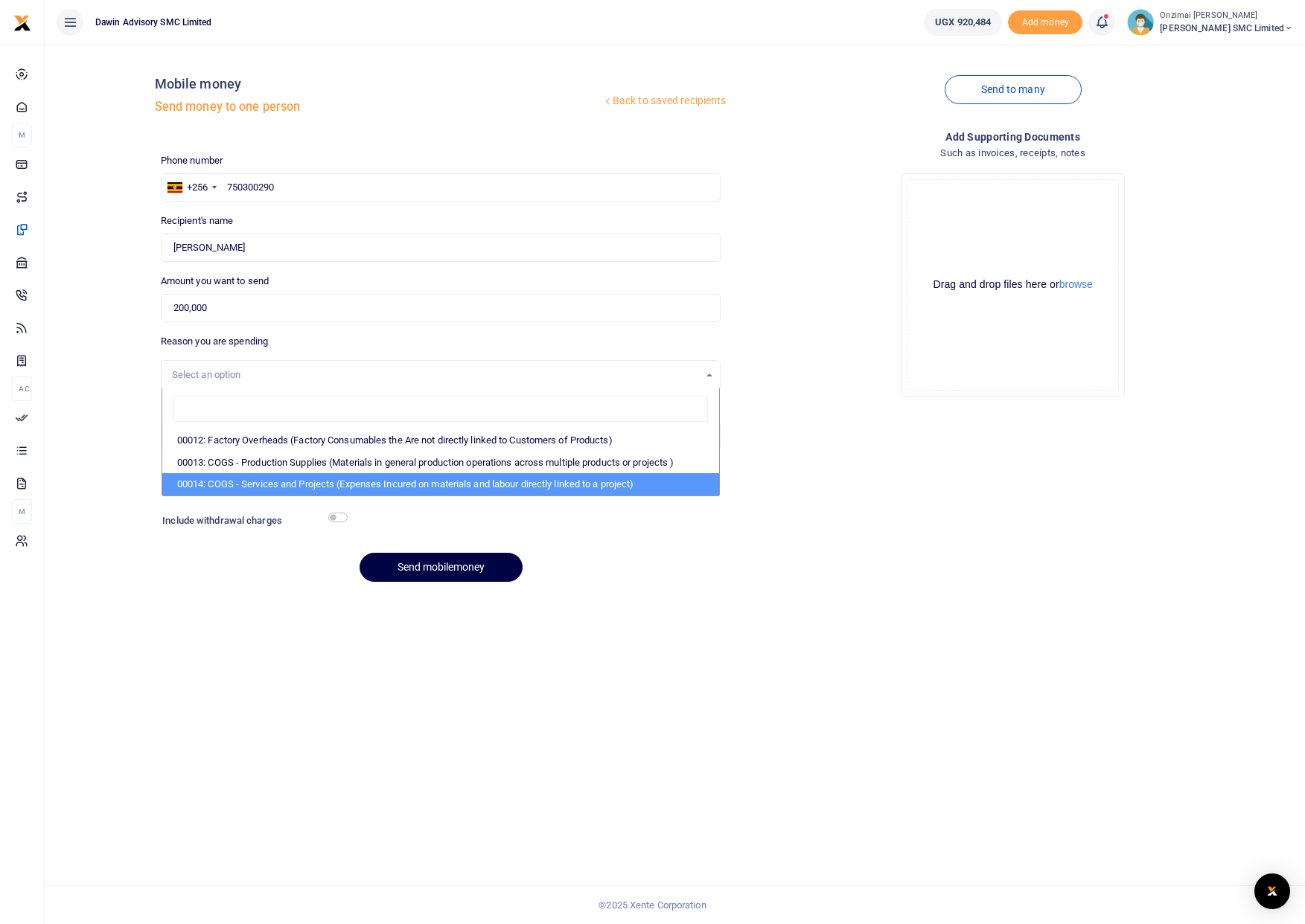
click at [344, 478] on li "00014: COGS - Services and Projects (Expenses Incured on materials and labour d…" at bounding box center [441, 484] width 557 height 22
select select "5381"
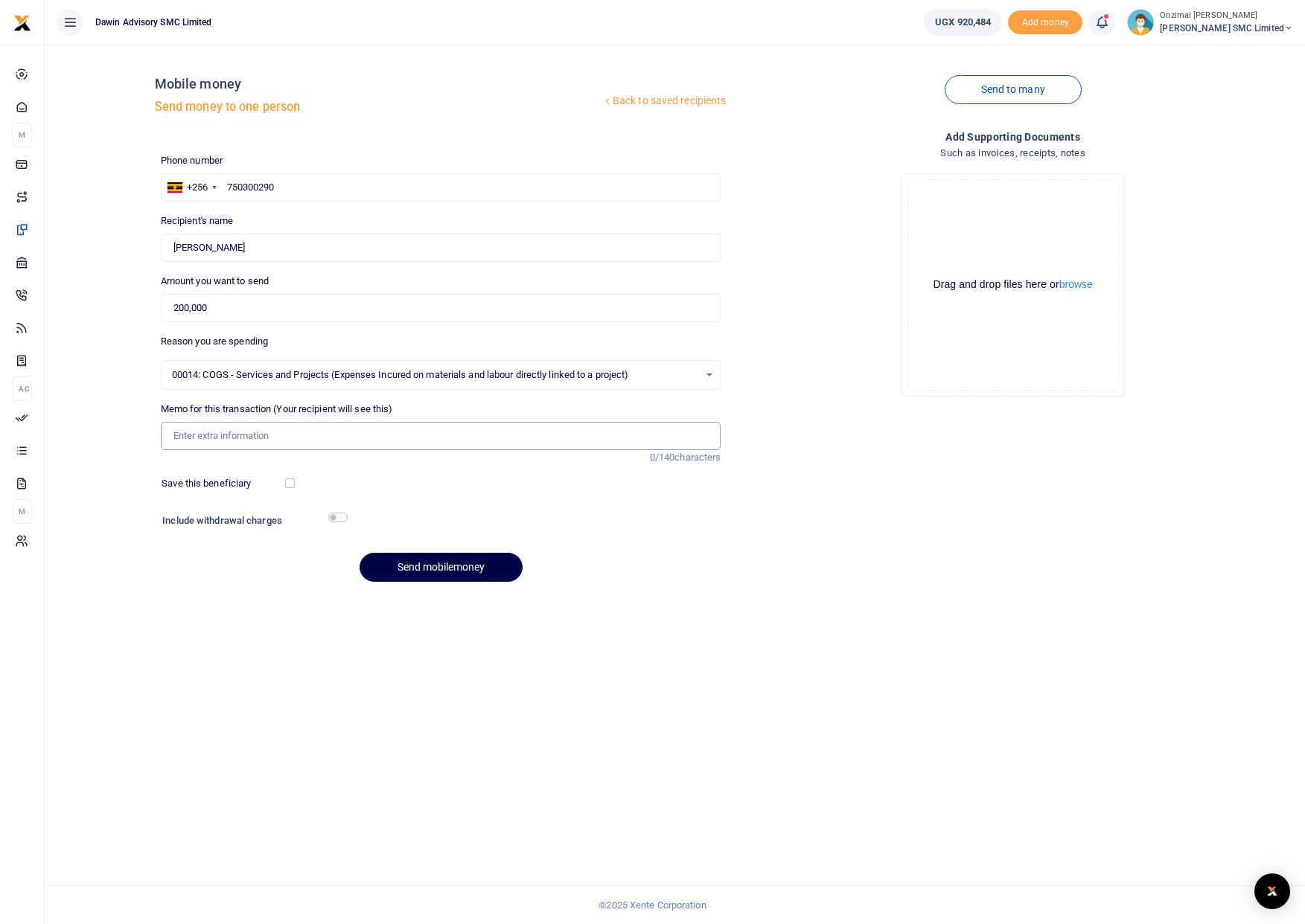
click at [233, 439] on input "Memo for this transaction (Your recipient will see this)" at bounding box center [441, 436] width 561 height 28
click at [427, 569] on button "Send mobilemoney" at bounding box center [441, 567] width 163 height 29
click at [235, 437] on input "Being Airtime, Fuel and Data for Onzimai Fredrick Daniel" at bounding box center [441, 436] width 561 height 28
type input "Being Airtime Fuel and Data for Onzimai Fredrick Daniel"
click at [453, 570] on button "Send mobilemoney" at bounding box center [441, 567] width 163 height 29
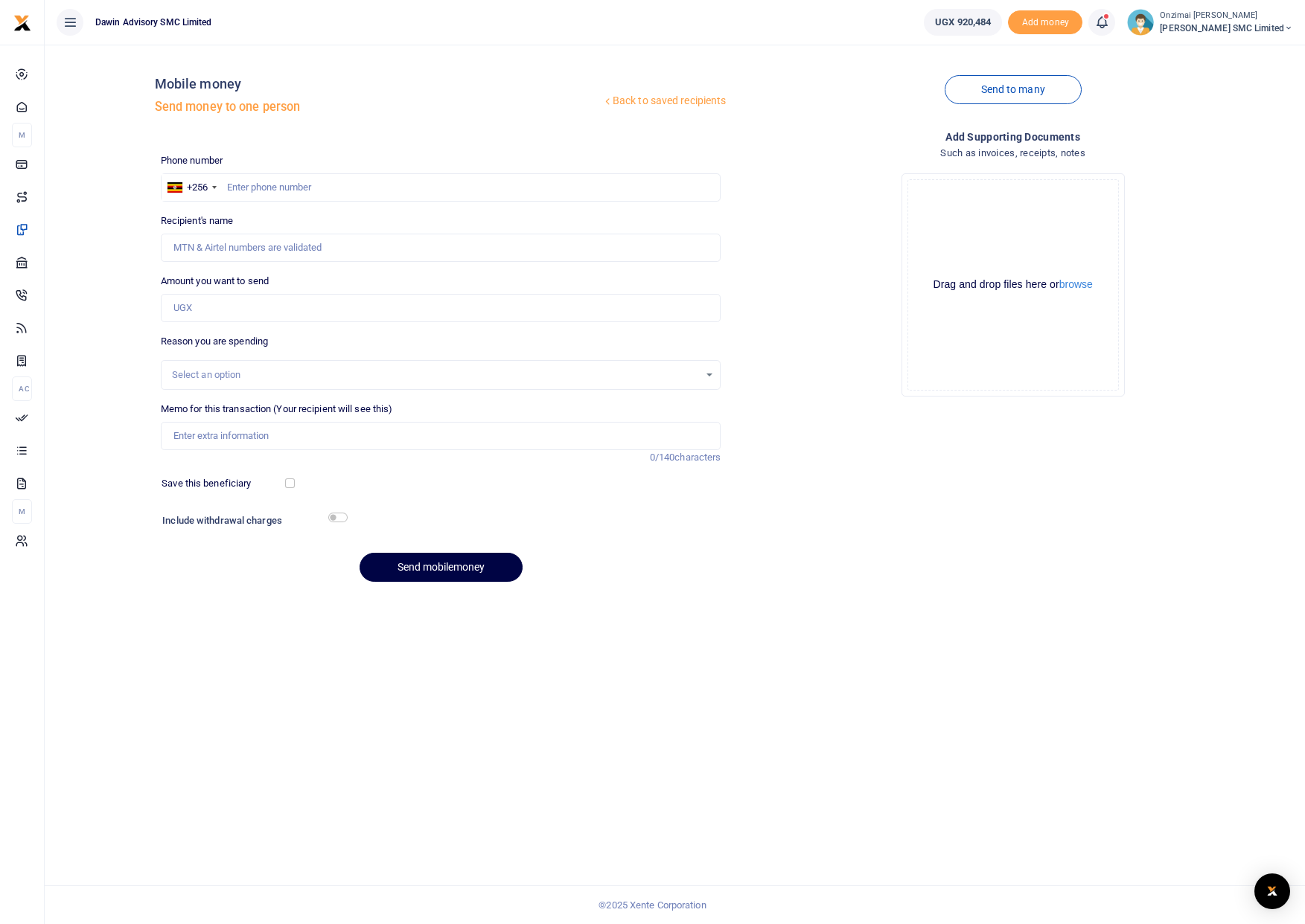
click at [1108, 28] on icon at bounding box center [1101, 22] width 15 height 17
click at [997, 113] on small "You have 3 awaiting for your to act on" at bounding box center [1009, 111] width 144 height 11
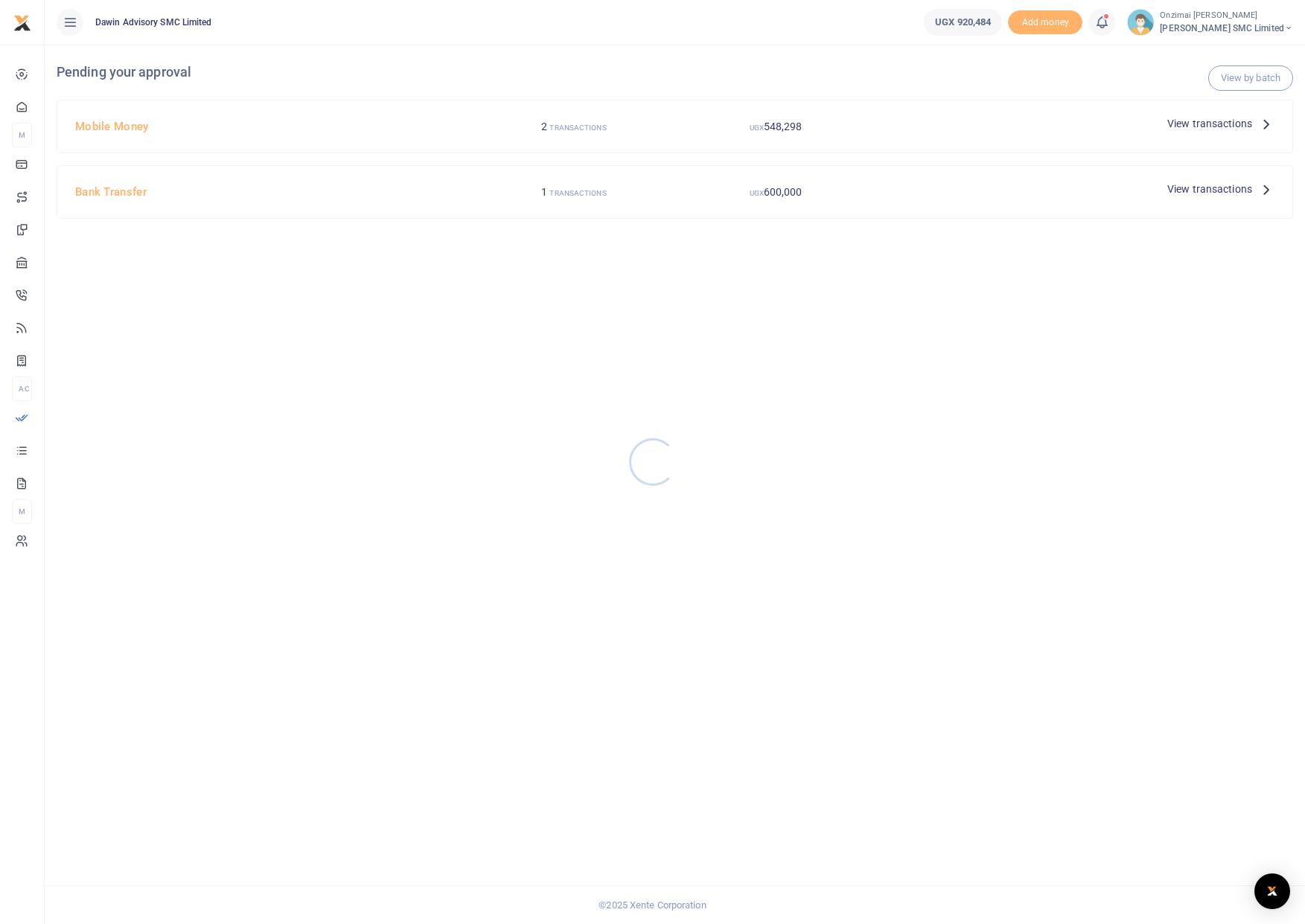
click at [537, 121] on div at bounding box center [652, 462] width 1305 height 924
click at [554, 129] on small "TRANSACTIONS" at bounding box center [577, 128] width 57 height 8
click at [561, 126] on small "TRANSACTIONS" at bounding box center [577, 128] width 57 height 8
click at [1204, 122] on span "View transactions" at bounding box center [1209, 124] width 85 height 17
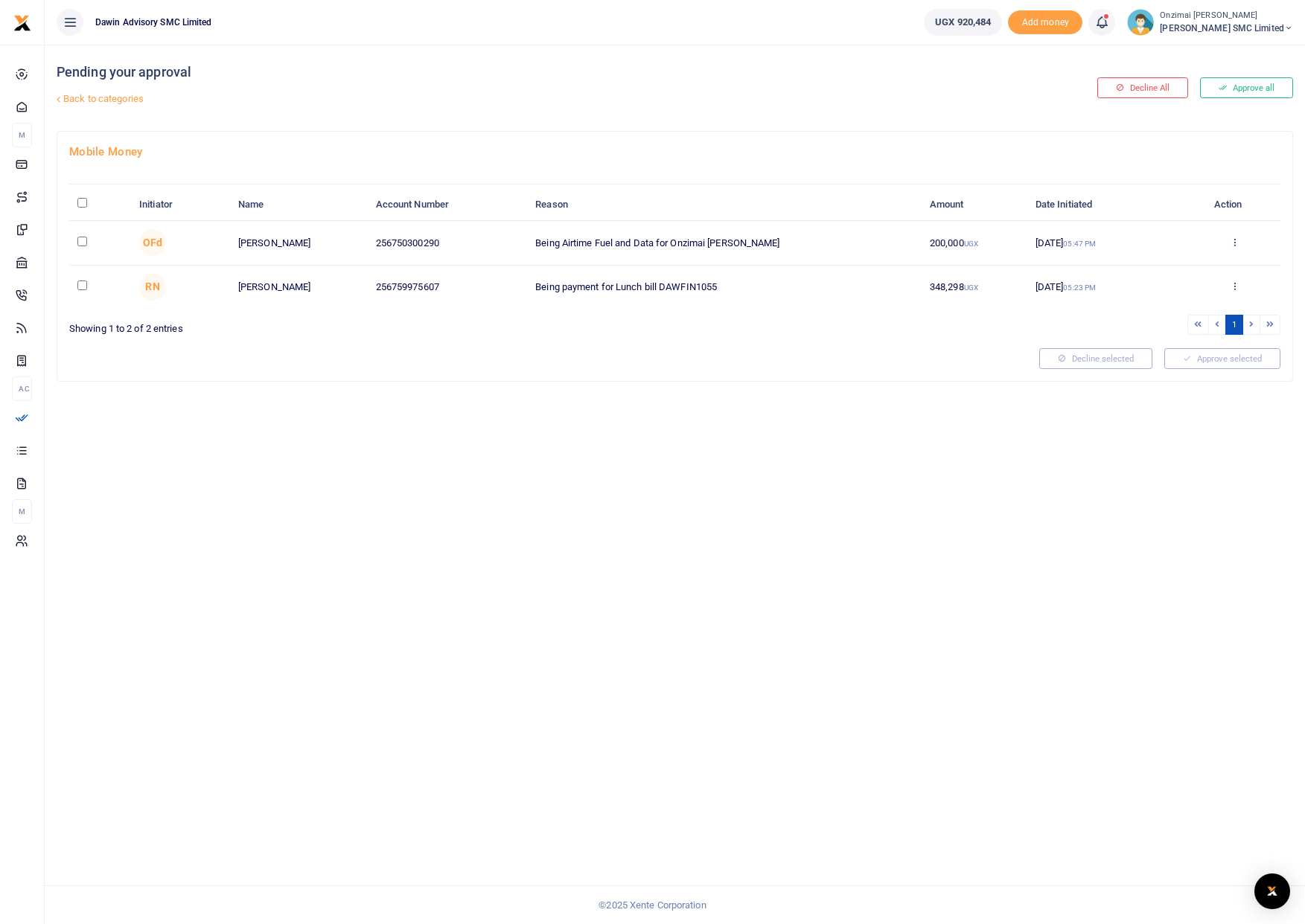
click at [82, 245] on input "checkbox" at bounding box center [82, 242] width 10 height 10
checkbox input "true"
click at [1179, 355] on button "Approve selected (1)" at bounding box center [1217, 358] width 126 height 21
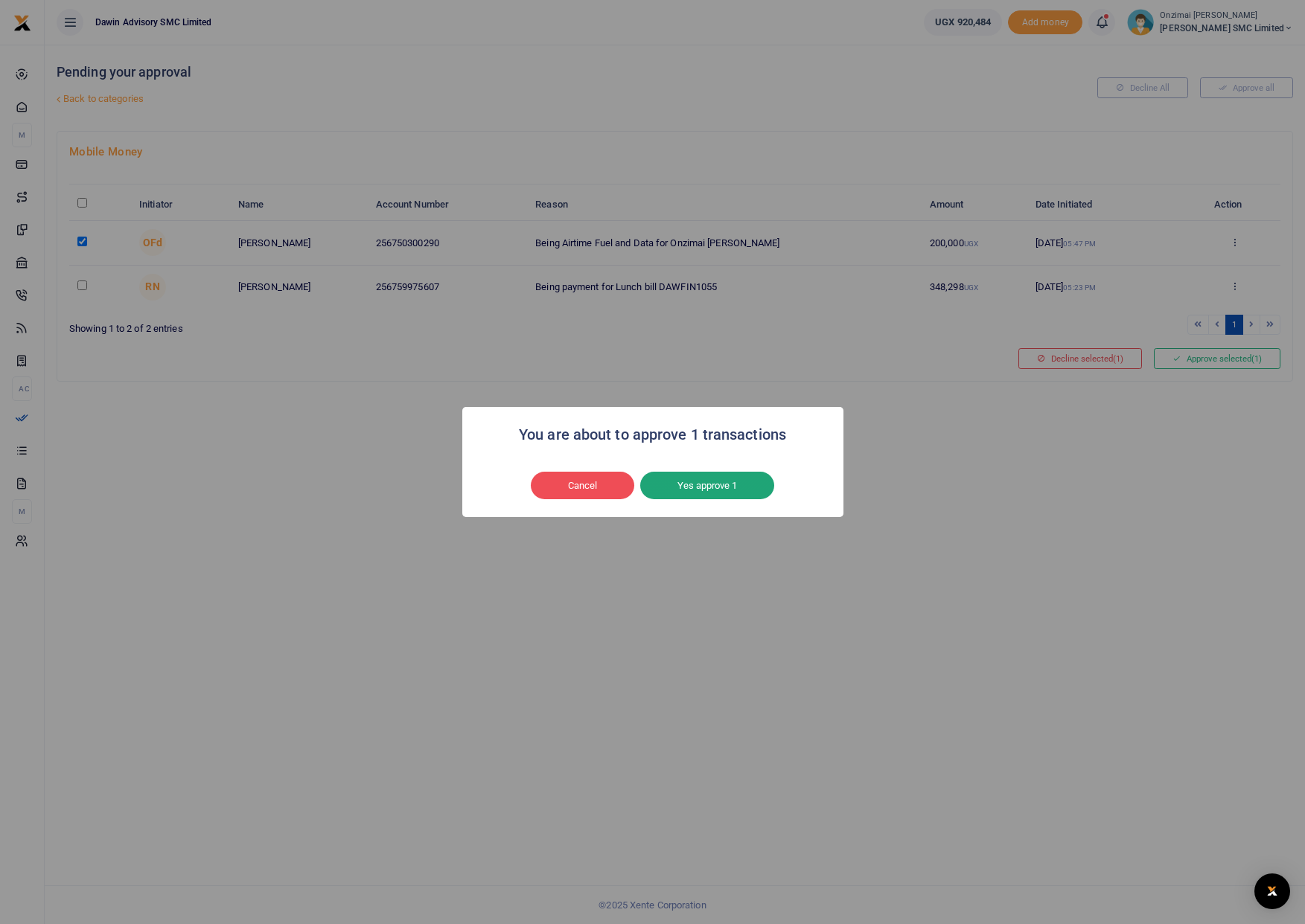
click at [713, 480] on button "Yes approve 1" at bounding box center [707, 486] width 134 height 28
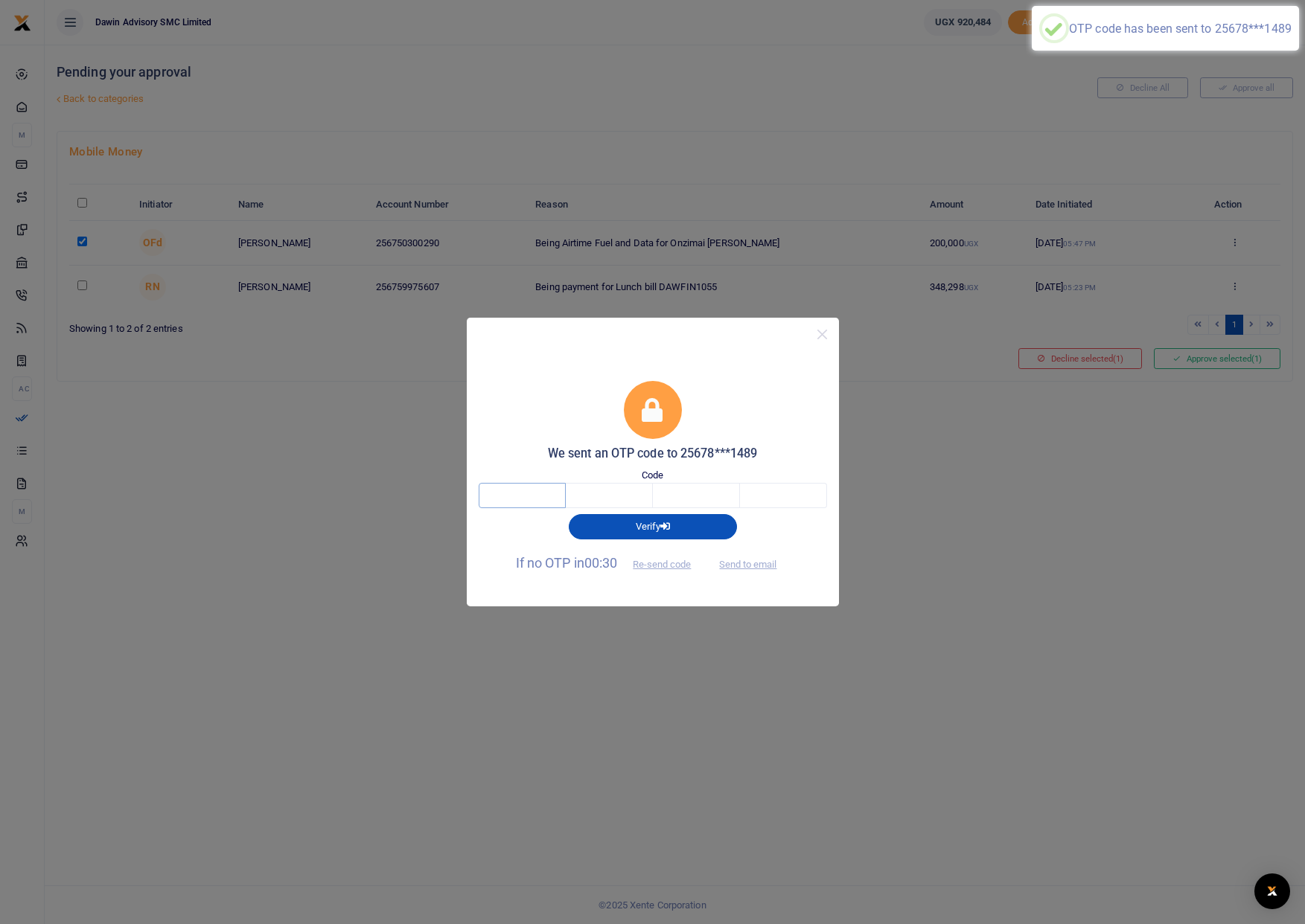
click at [513, 485] on input "text" at bounding box center [522, 496] width 87 height 25
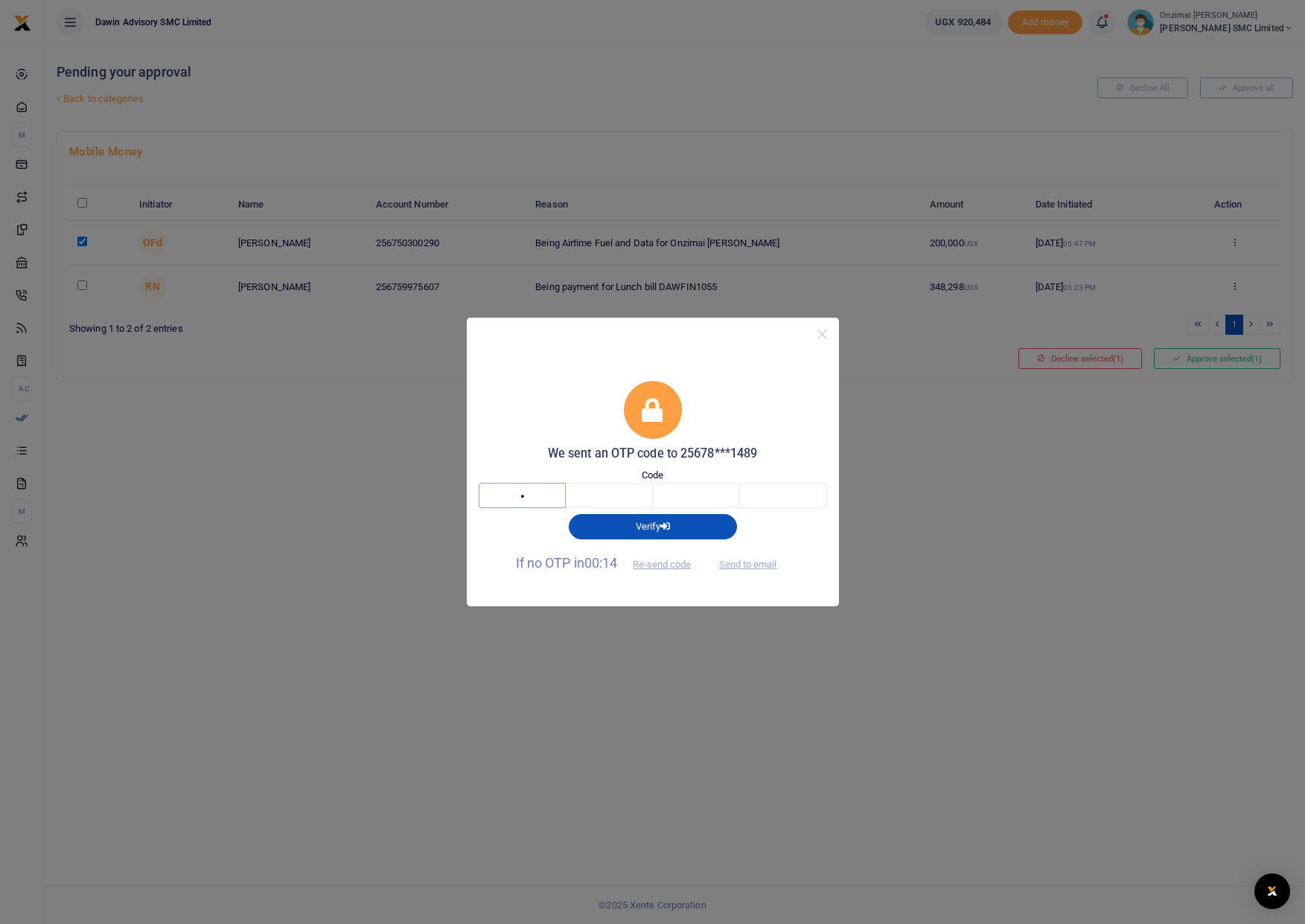
type input "5"
type input "9"
type input "3"
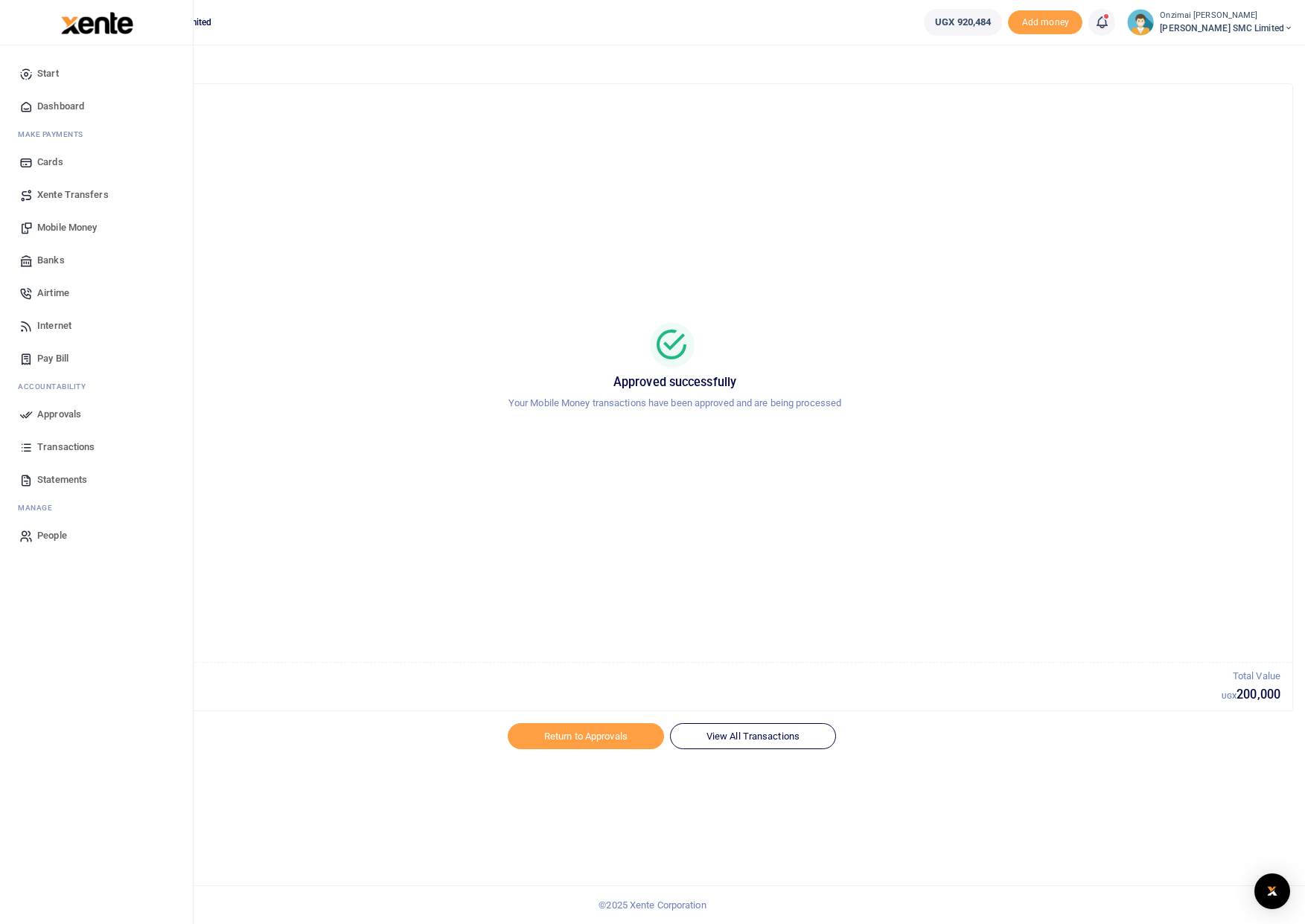
click at [46, 103] on span "Dashboard" at bounding box center [61, 106] width 47 height 15
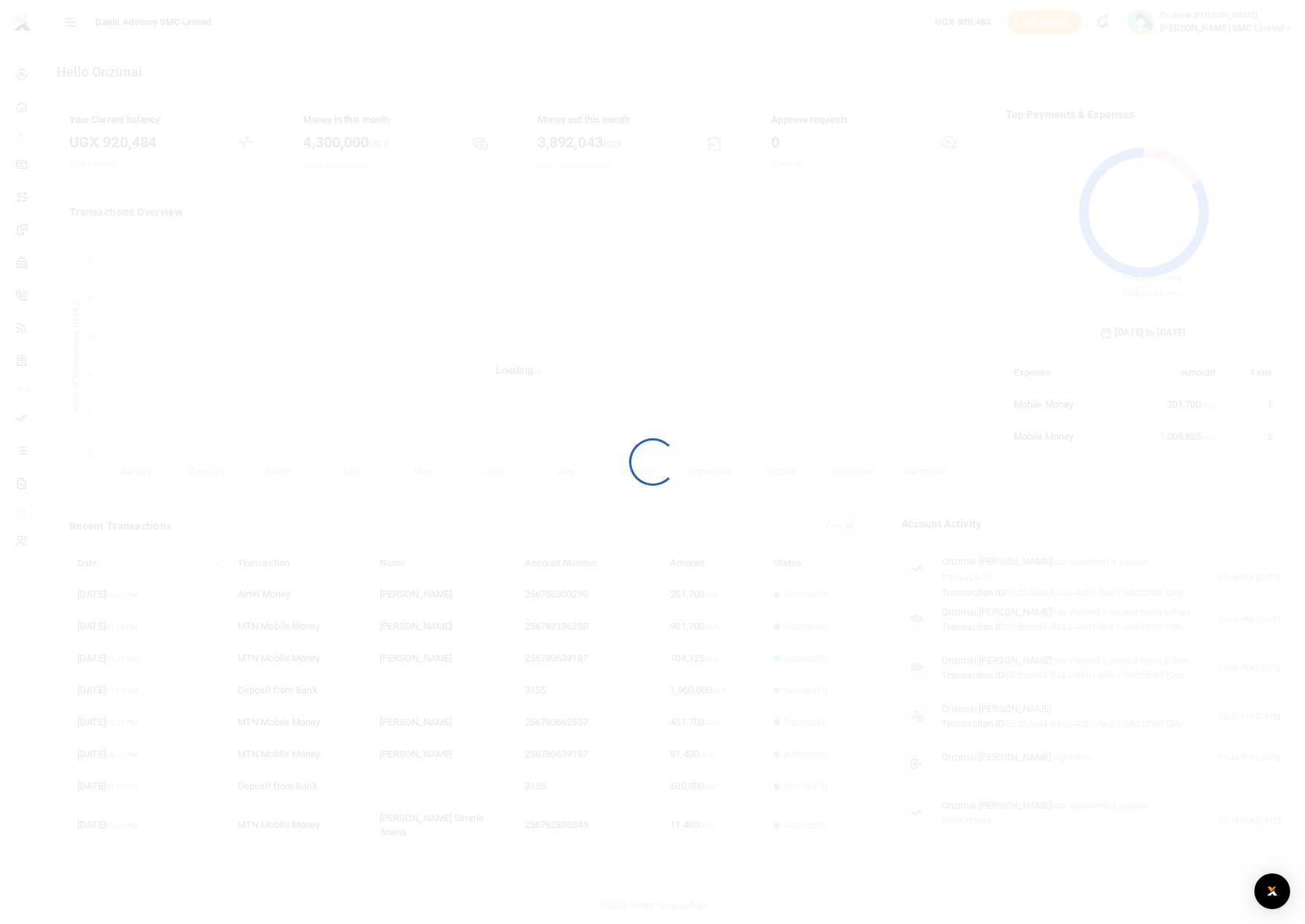
scroll to position [198, 264]
